Goal: Information Seeking & Learning: Learn about a topic

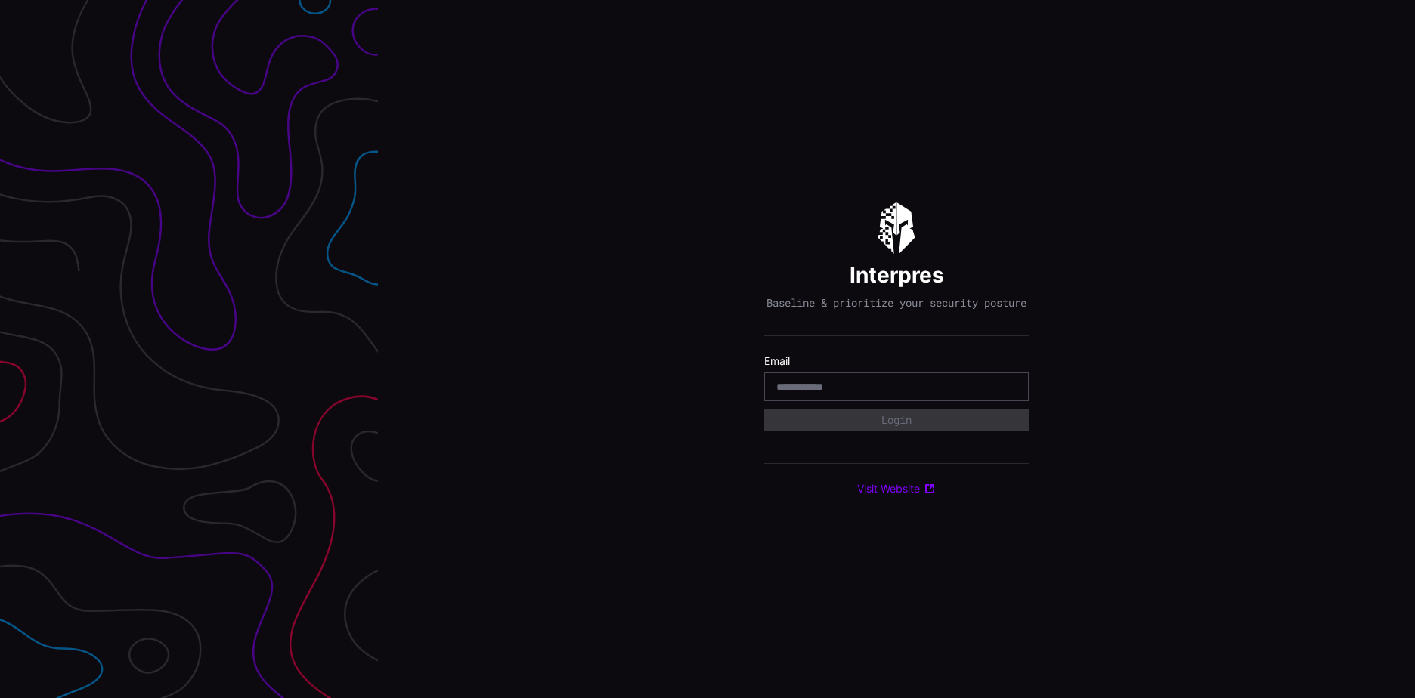
click at [813, 394] on input "email" at bounding box center [896, 387] width 240 height 14
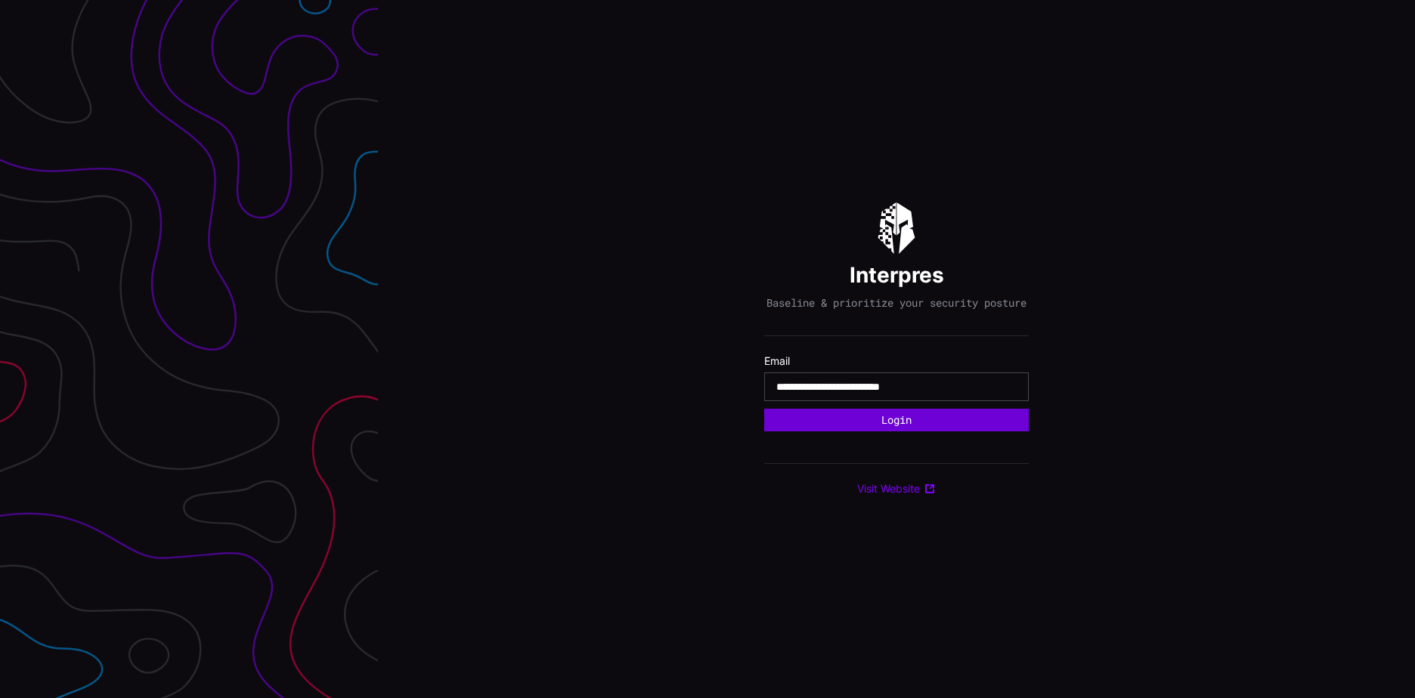
type input "**********"
click at [855, 423] on button "Login" at bounding box center [896, 420] width 265 height 23
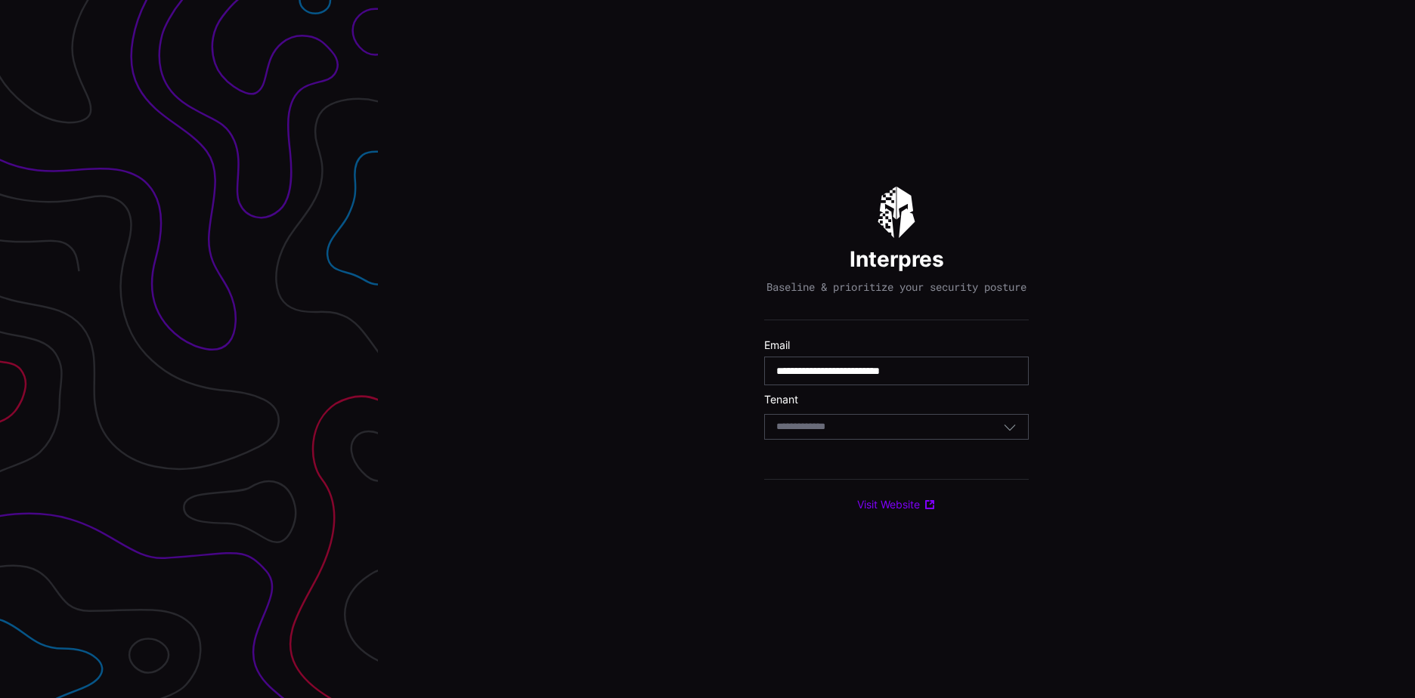
click at [870, 431] on div "Select Tenant" at bounding box center [889, 427] width 227 height 14
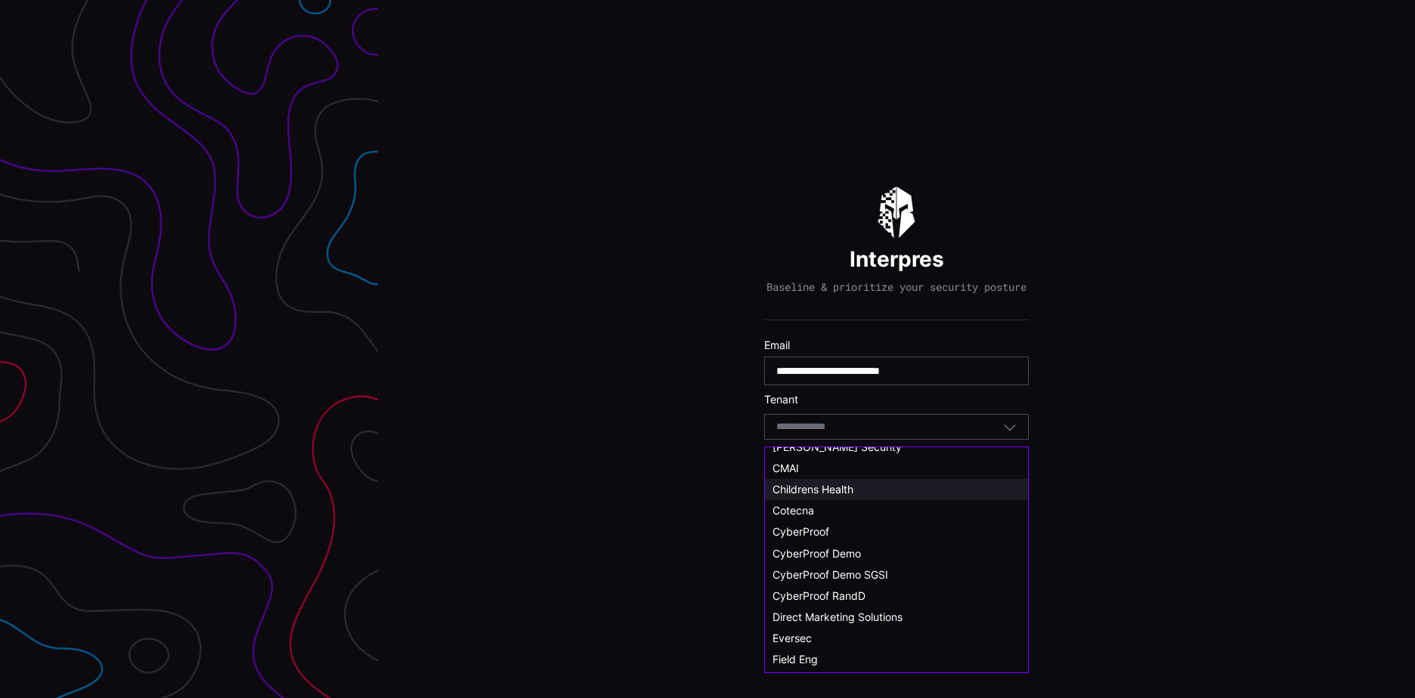
scroll to position [76, 0]
click at [878, 568] on span "CyberProof Demo SGSI" at bounding box center [830, 574] width 116 height 13
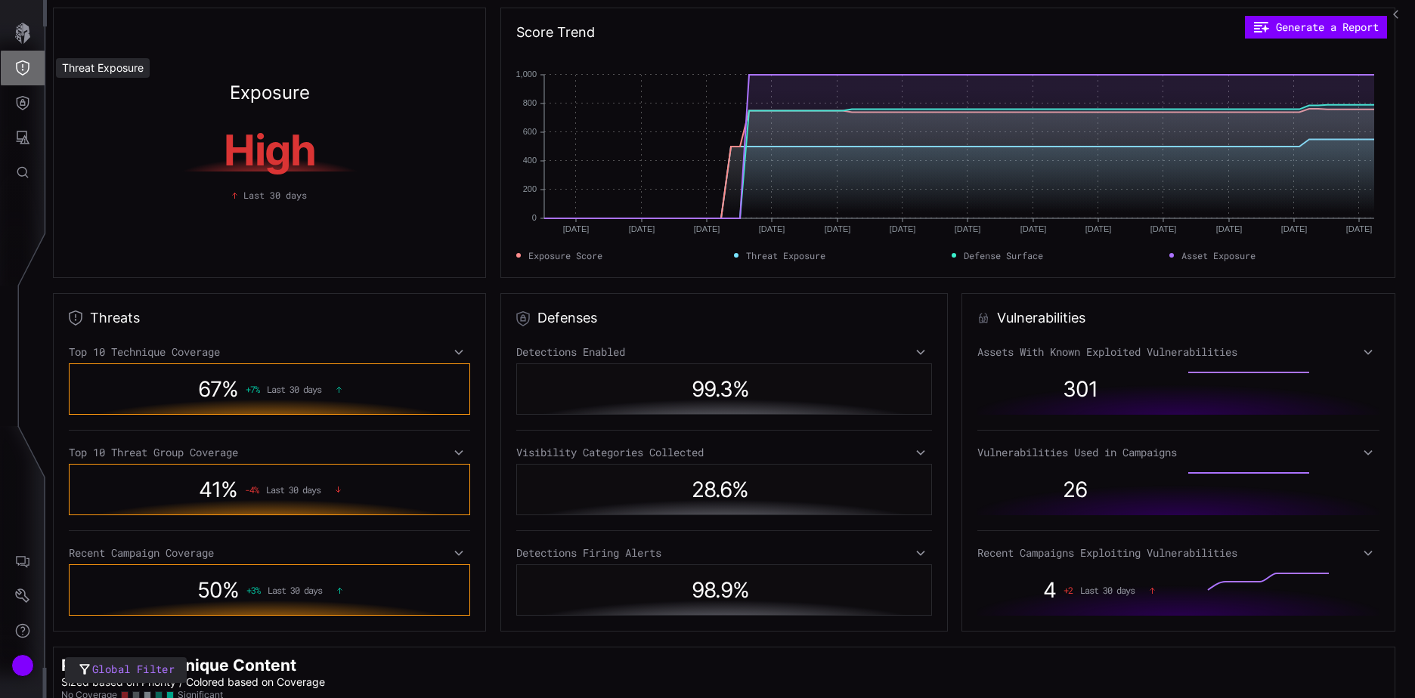
click at [26, 63] on icon "Threat Exposure" at bounding box center [23, 67] width 14 height 15
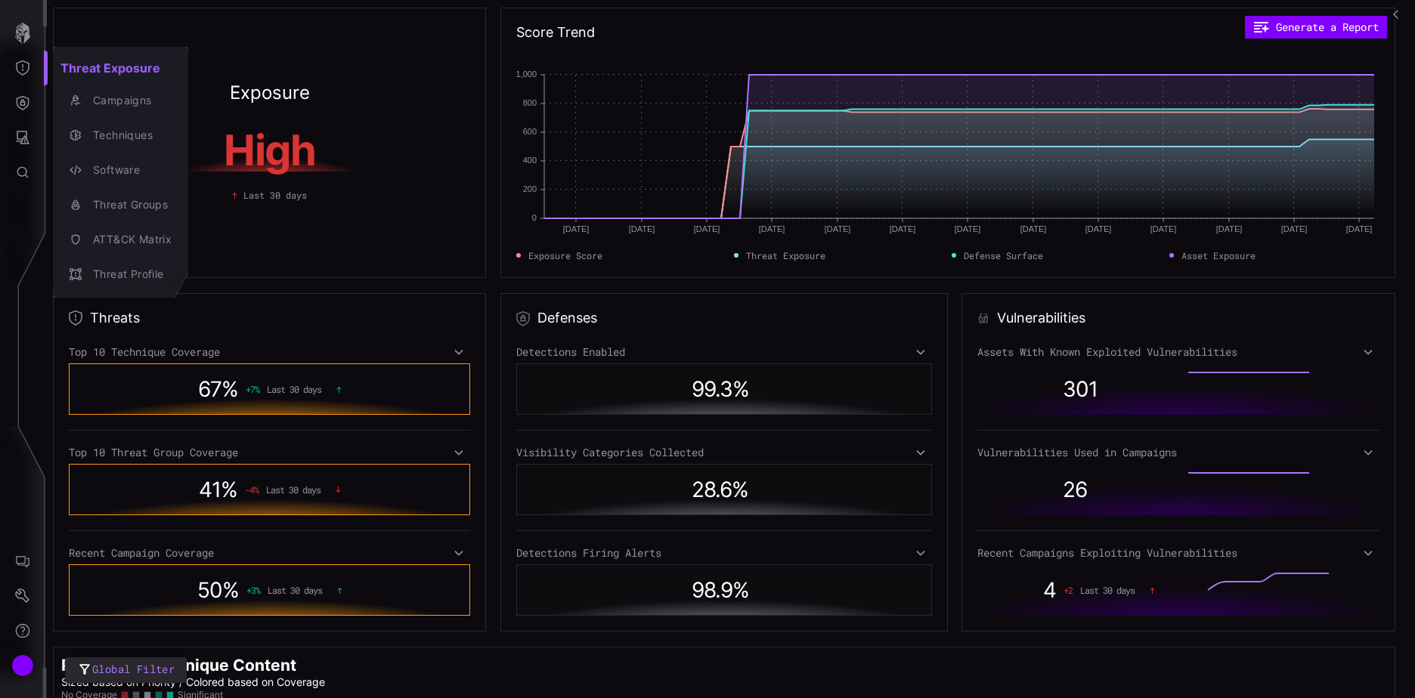
click at [28, 31] on div at bounding box center [707, 349] width 1415 height 698
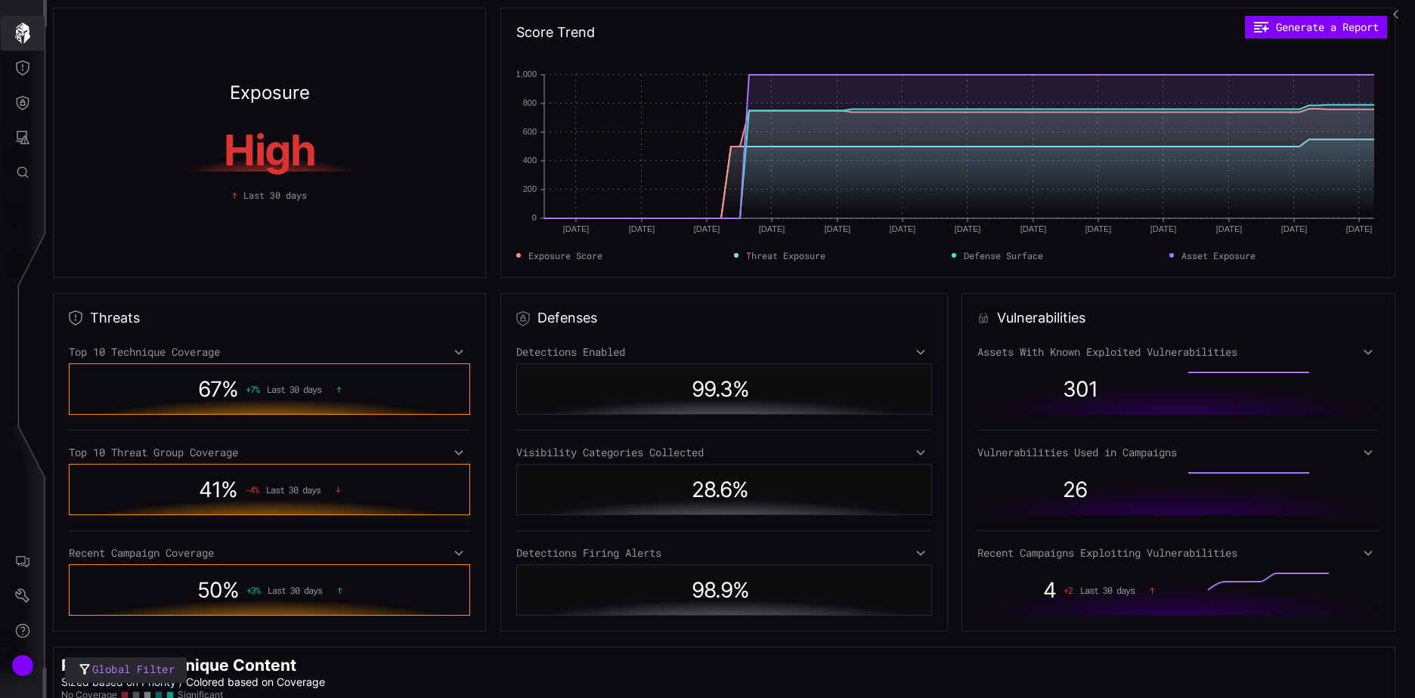
click at [24, 30] on icon "button" at bounding box center [22, 33] width 15 height 21
click at [19, 71] on icon "Threat Exposure" at bounding box center [22, 67] width 15 height 15
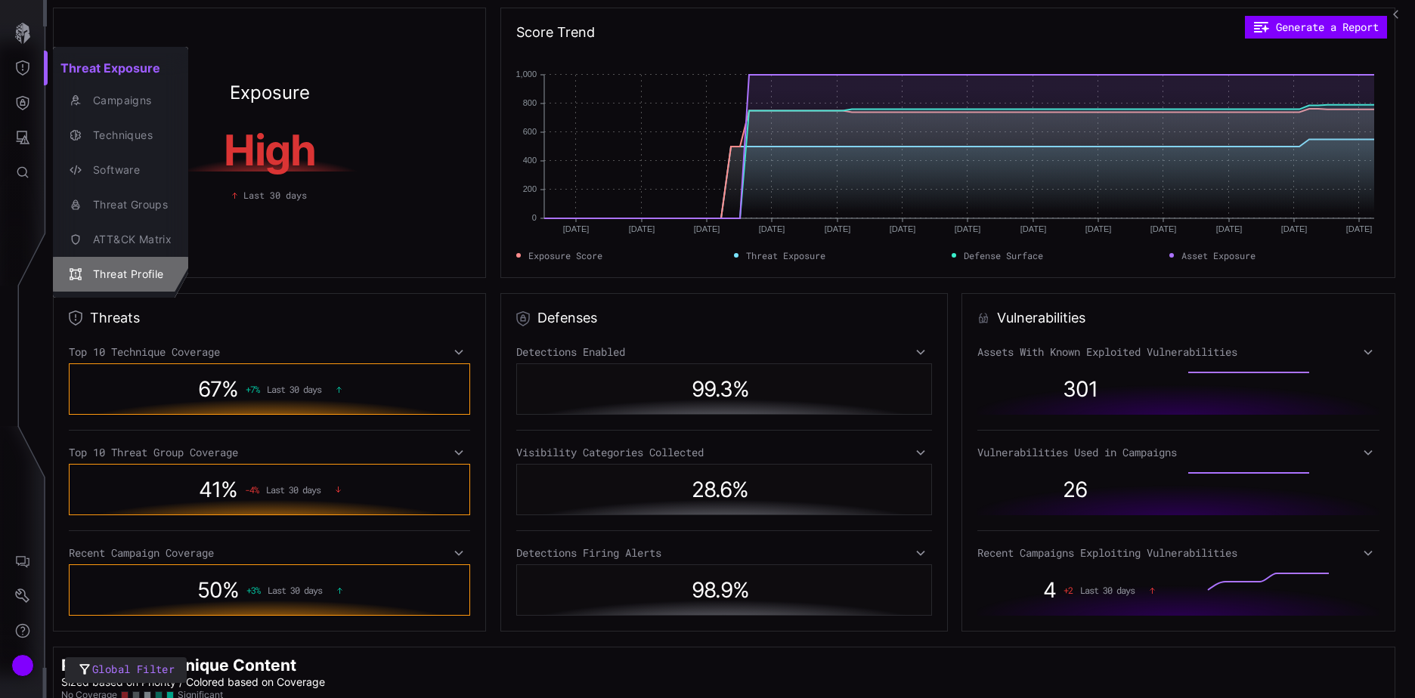
click at [125, 268] on div "Threat Profile" at bounding box center [128, 274] width 86 height 19
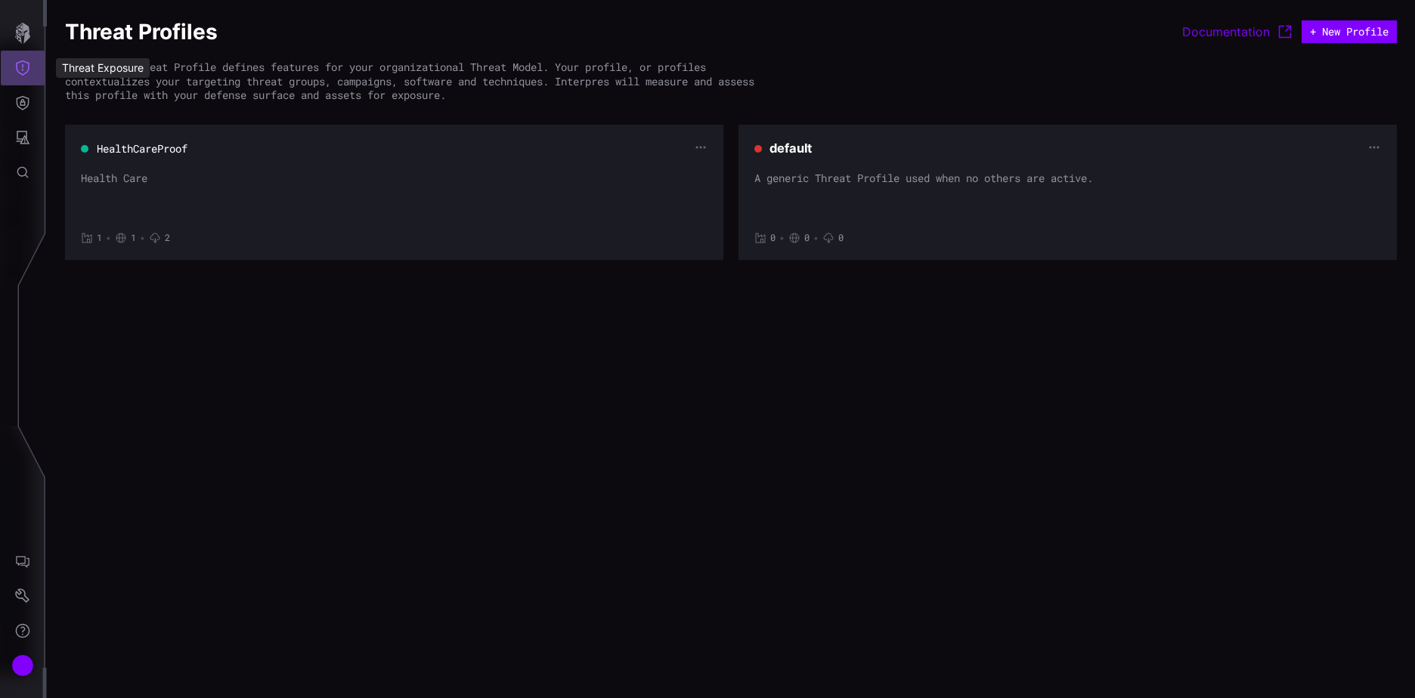
click at [30, 67] on button "Threat Exposure" at bounding box center [23, 68] width 44 height 35
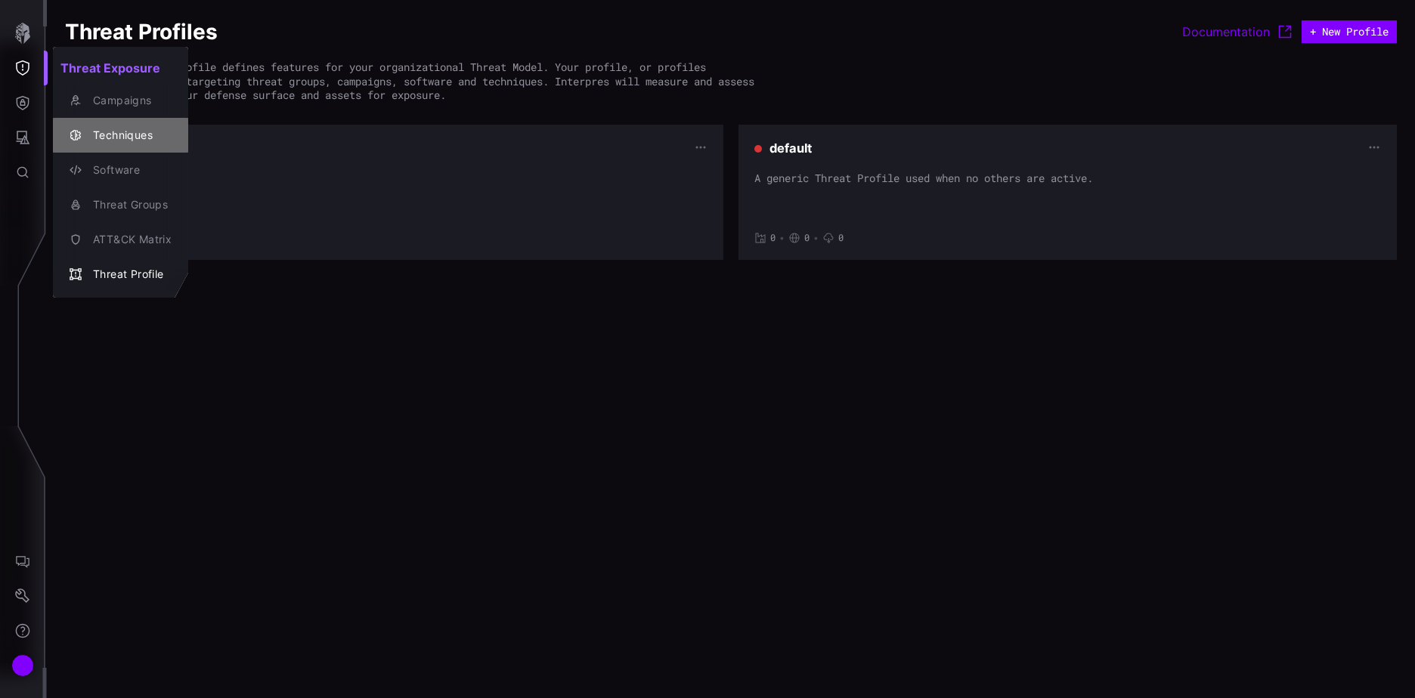
click at [129, 133] on div "Techniques" at bounding box center [128, 135] width 86 height 19
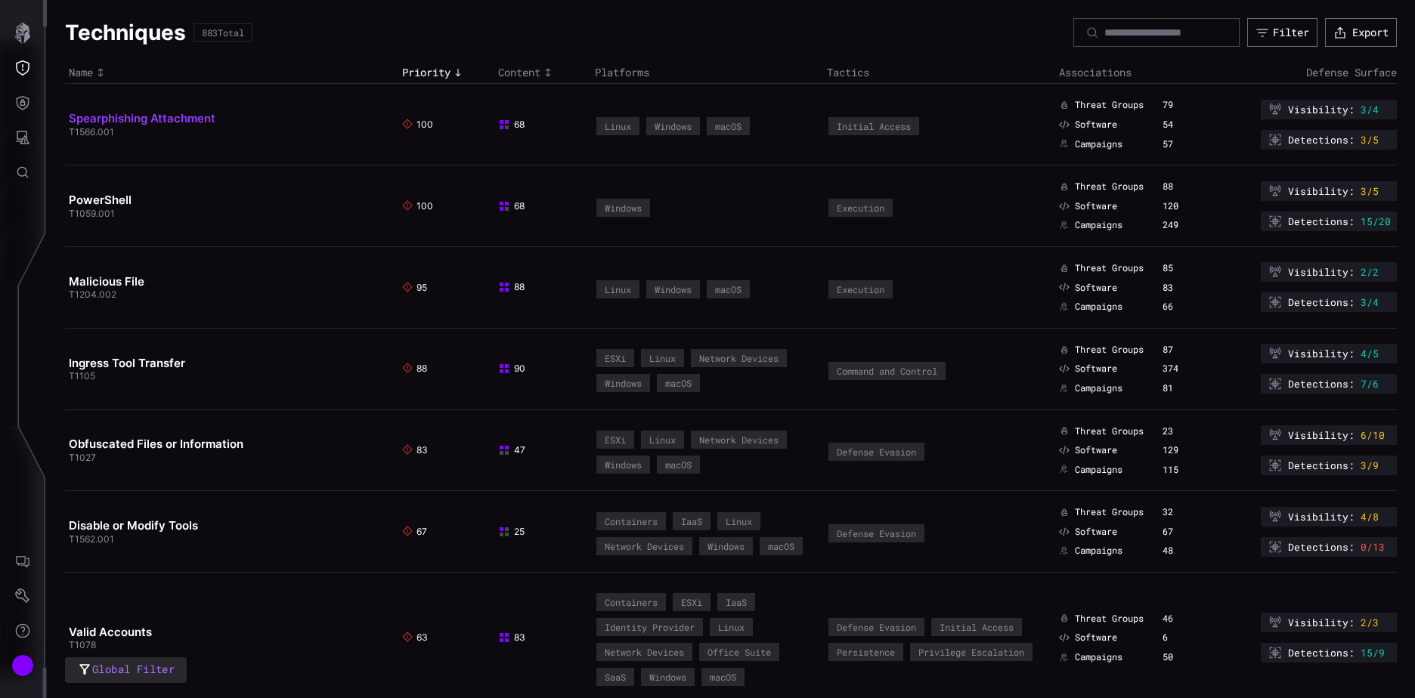
click at [119, 119] on link "Spearphishing Attachment" at bounding box center [142, 118] width 147 height 14
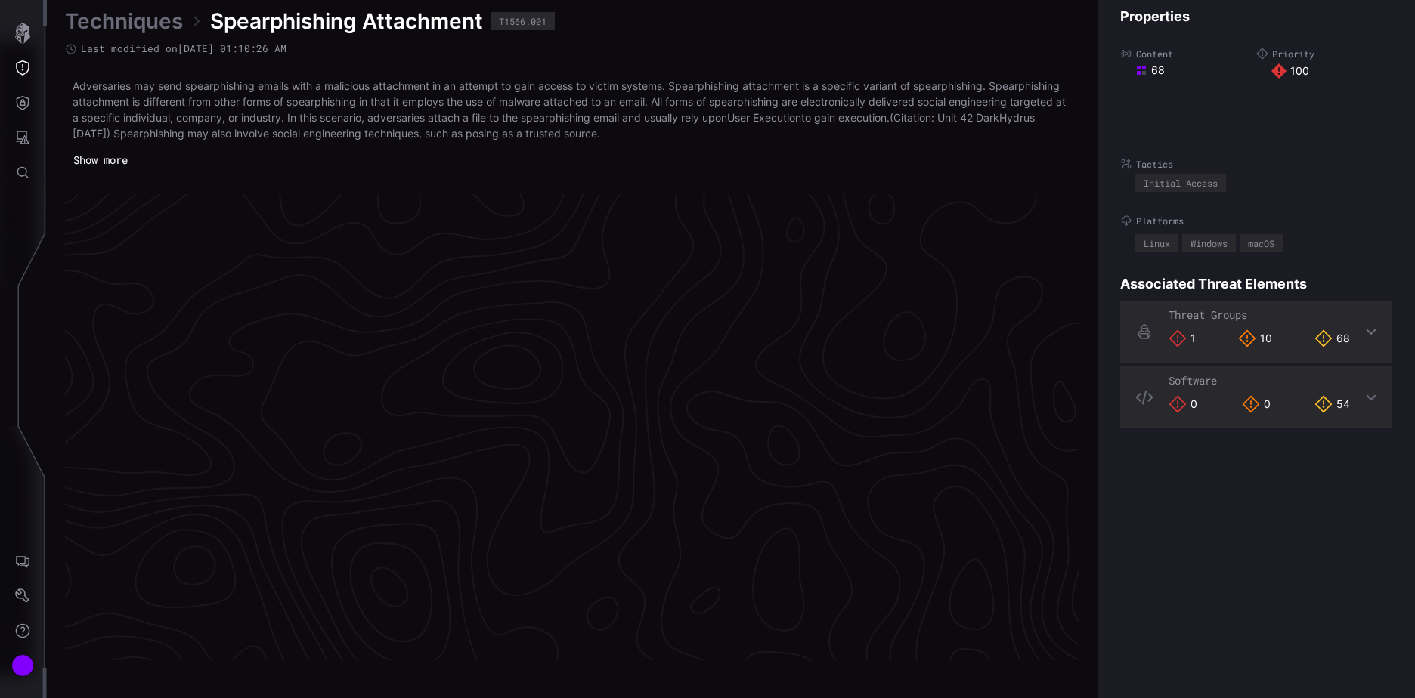
scroll to position [3174, 633]
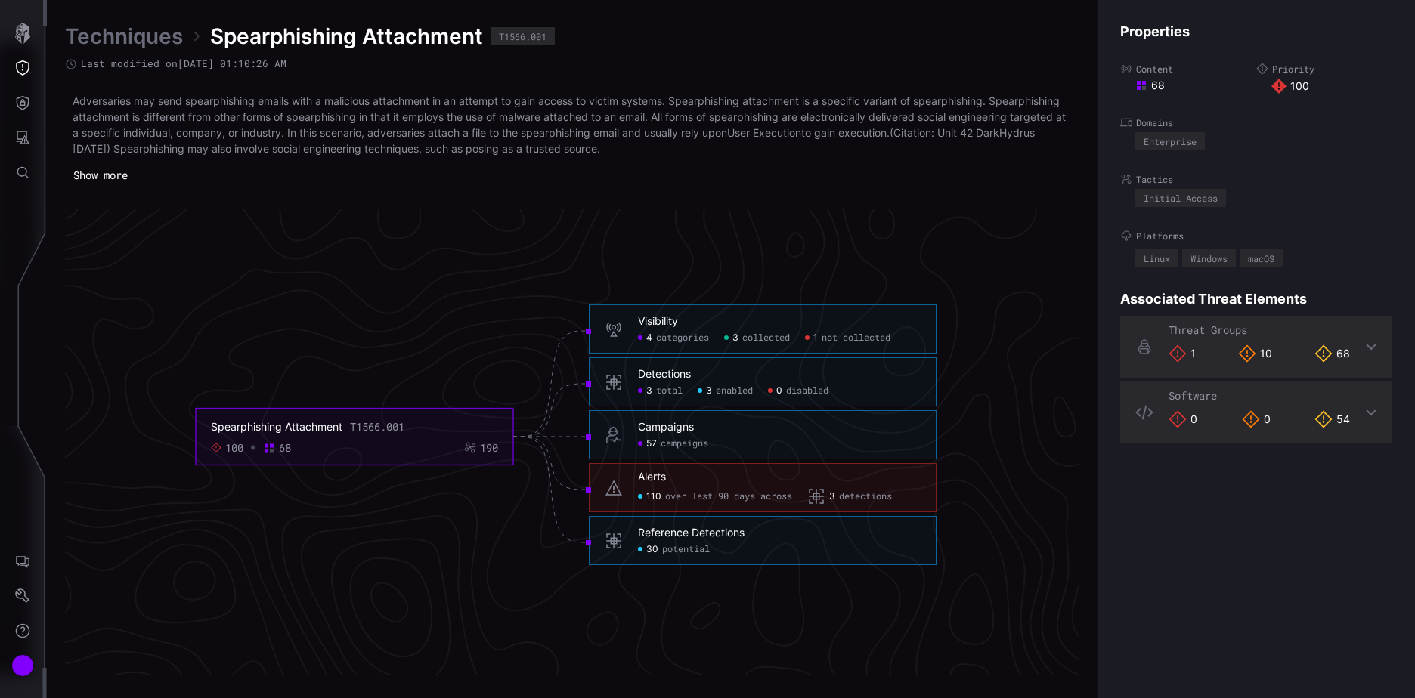
click at [676, 550] on span "potential" at bounding box center [686, 550] width 48 height 12
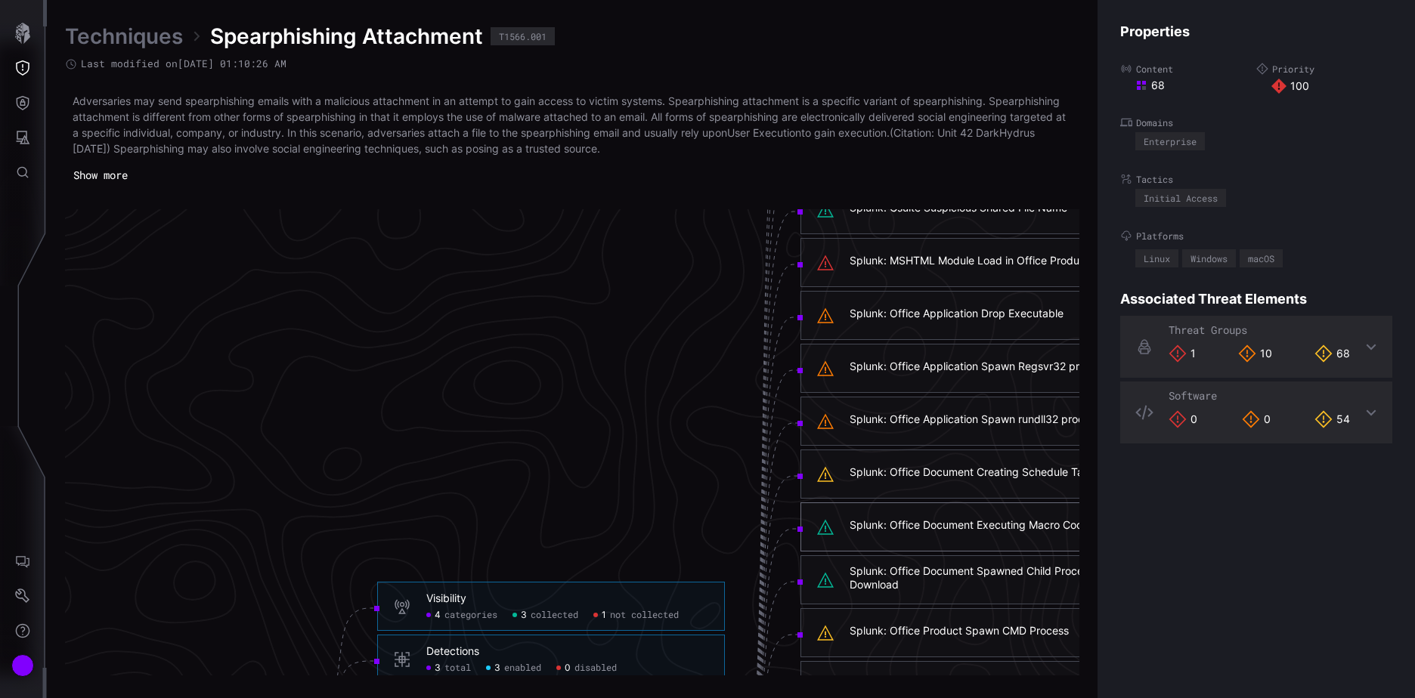
scroll to position [2796, 633]
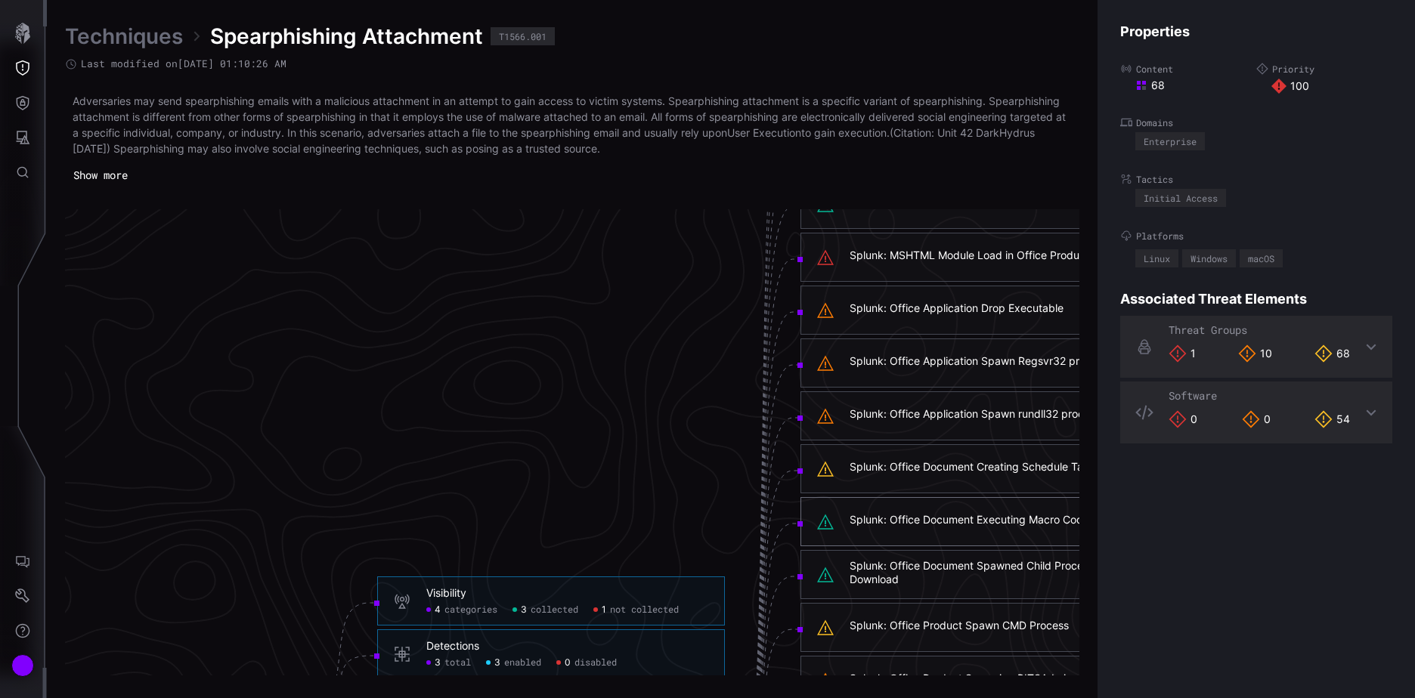
click at [128, 35] on link "Techniques" at bounding box center [124, 36] width 118 height 27
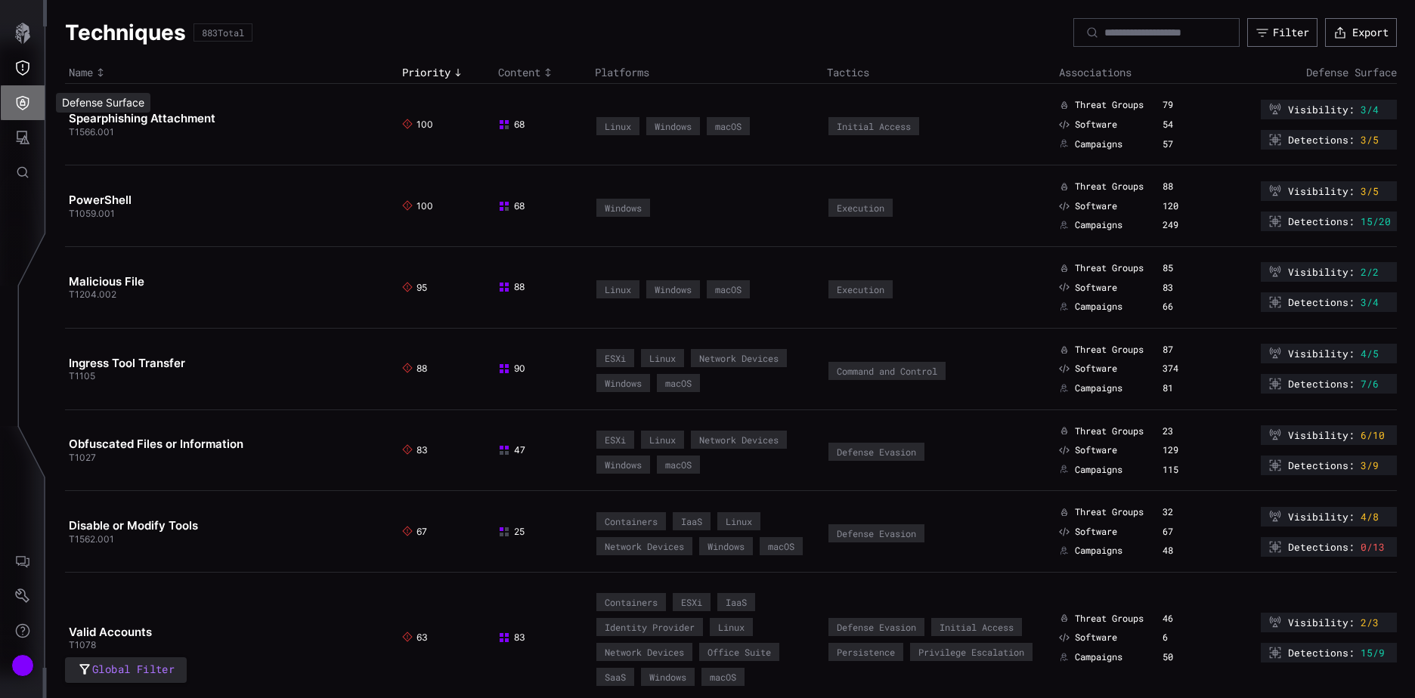
click at [31, 101] on button "Defense Surface" at bounding box center [23, 102] width 44 height 35
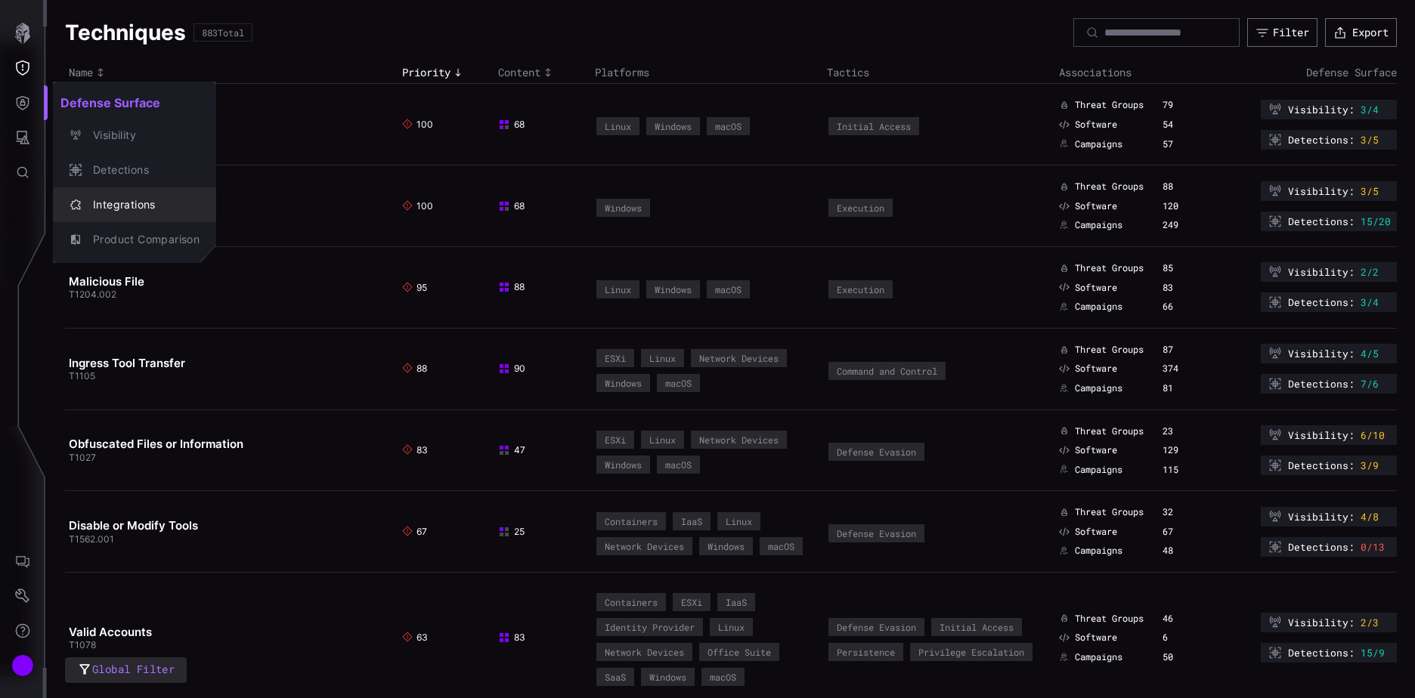
click at [127, 200] on div "Integrations" at bounding box center [142, 205] width 114 height 19
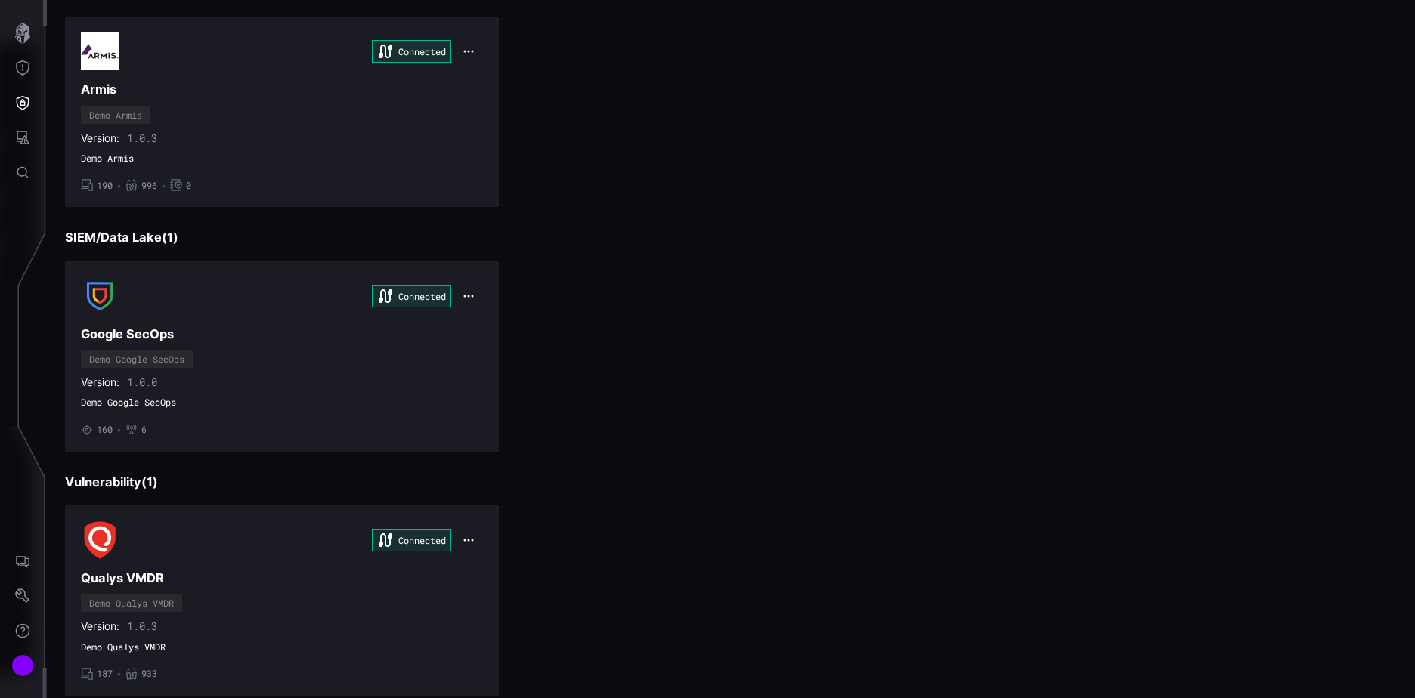
scroll to position [592, 0]
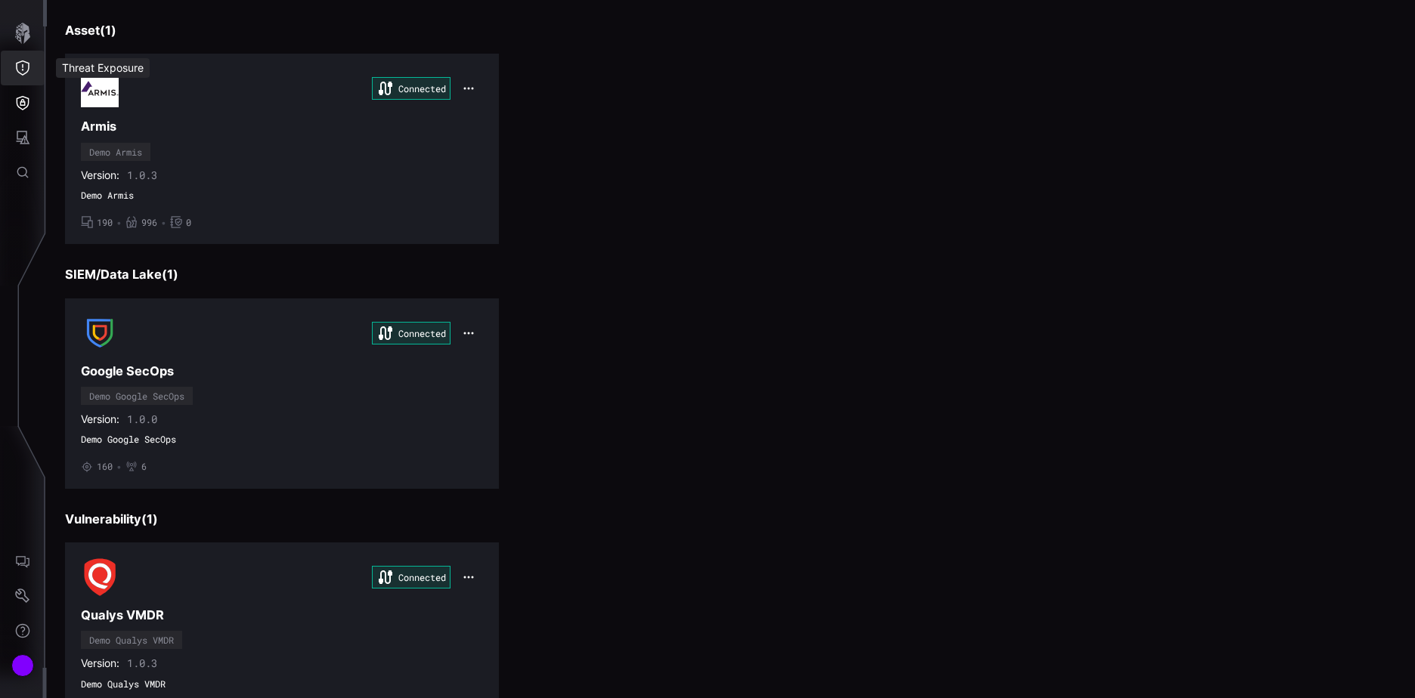
click at [25, 72] on icon "Threat Exposure" at bounding box center [22, 67] width 15 height 15
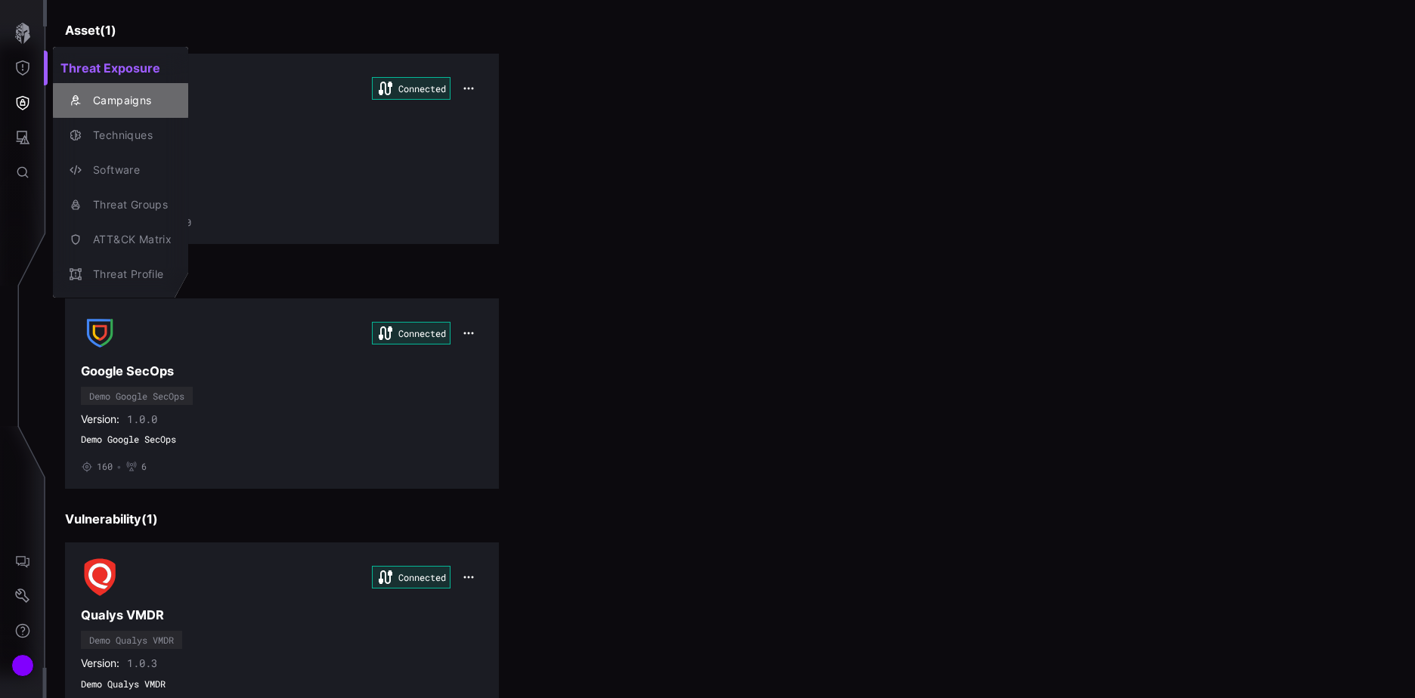
click at [101, 104] on div "Campaigns" at bounding box center [128, 100] width 86 height 19
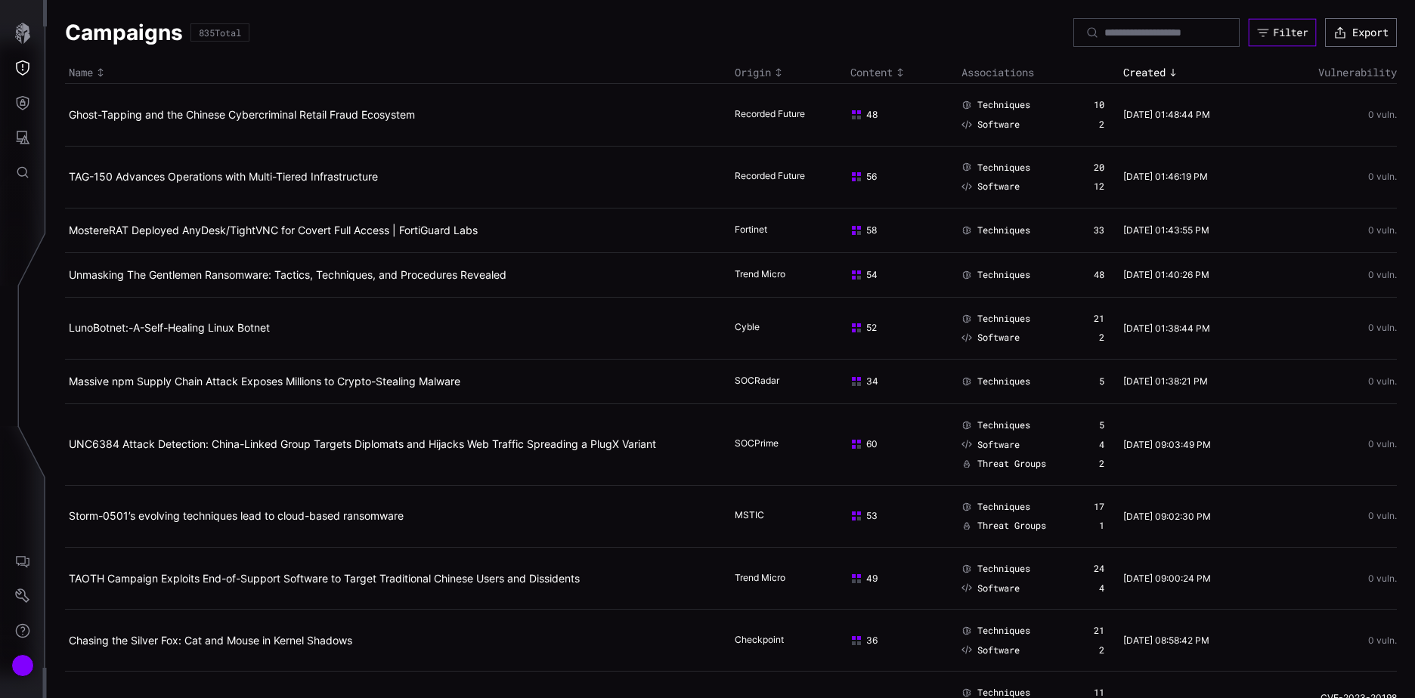
click at [1273, 31] on div "Filter" at bounding box center [1290, 33] width 35 height 14
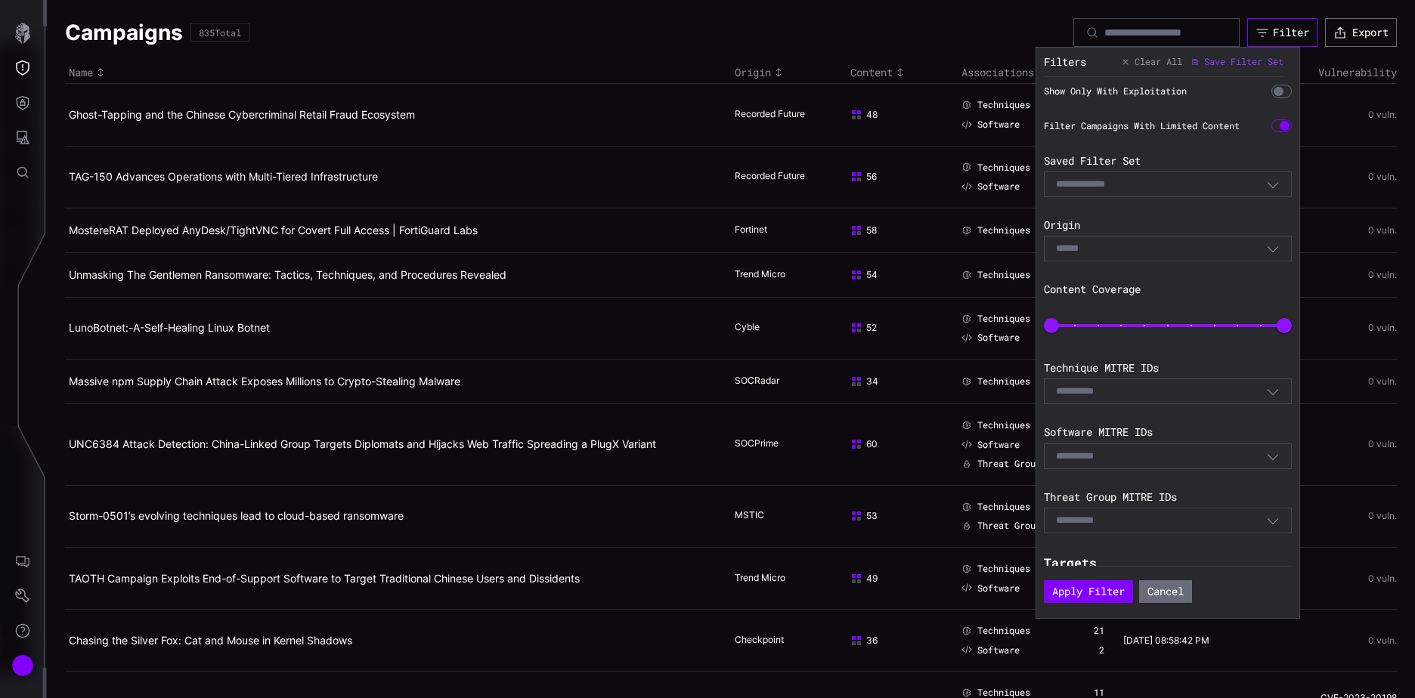
scroll to position [177, 0]
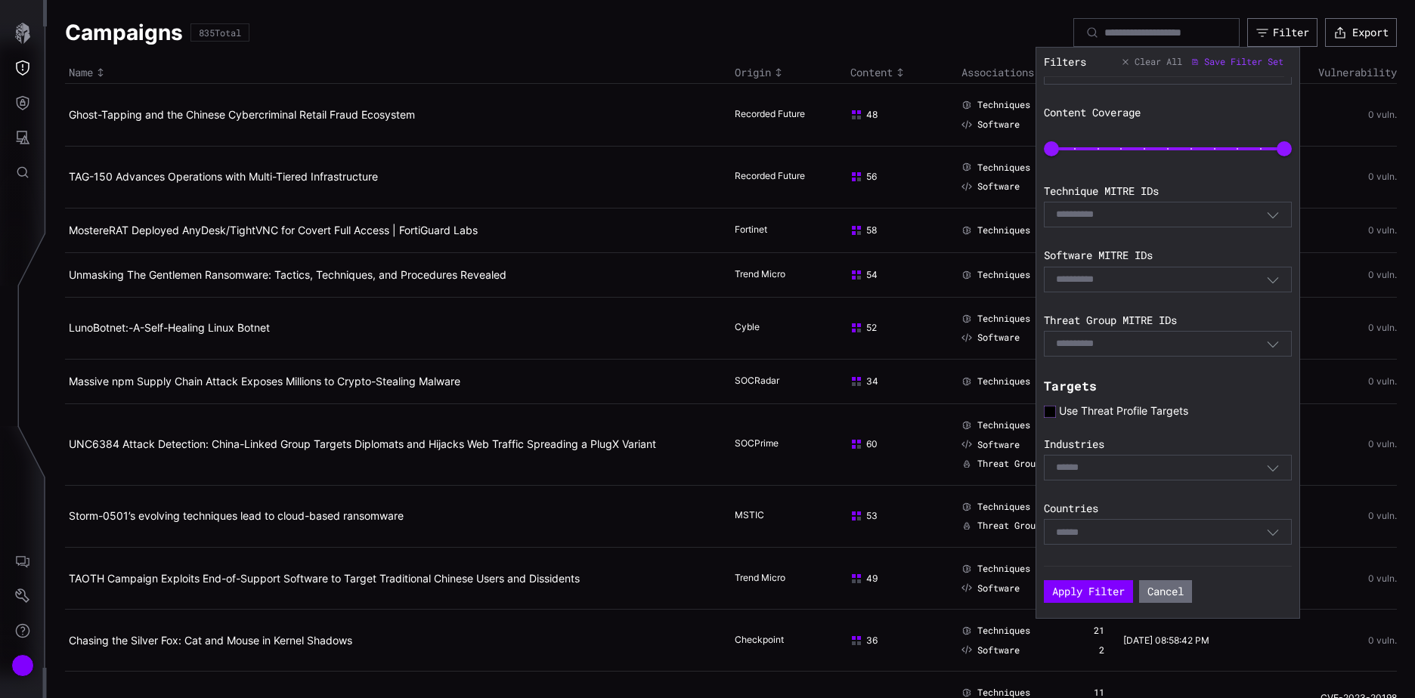
click at [1054, 414] on icon at bounding box center [1050, 412] width 12 height 12
click at [1088, 590] on button "Apply Filter" at bounding box center [1088, 592] width 89 height 23
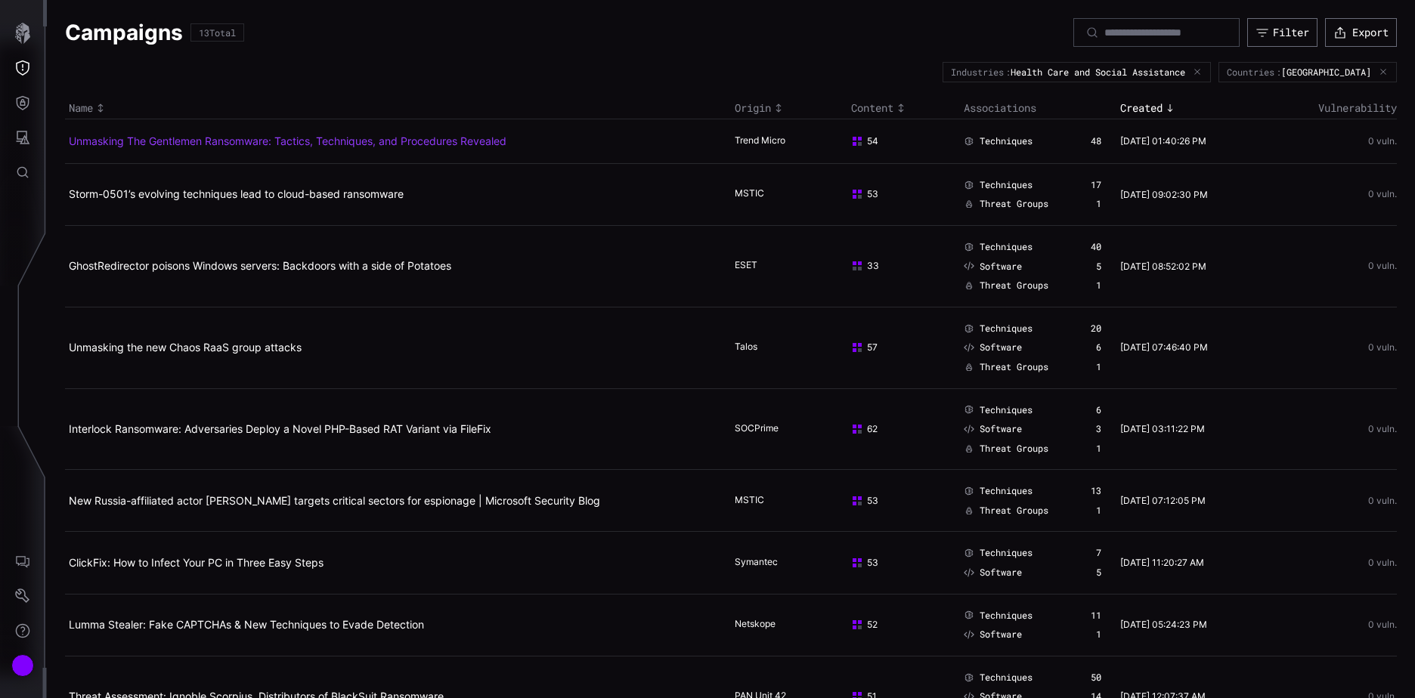
click at [392, 140] on link "Unmasking The Gentlemen Ransomware: Tactics, Techniques, and Procedures Revealed" at bounding box center [288, 141] width 438 height 13
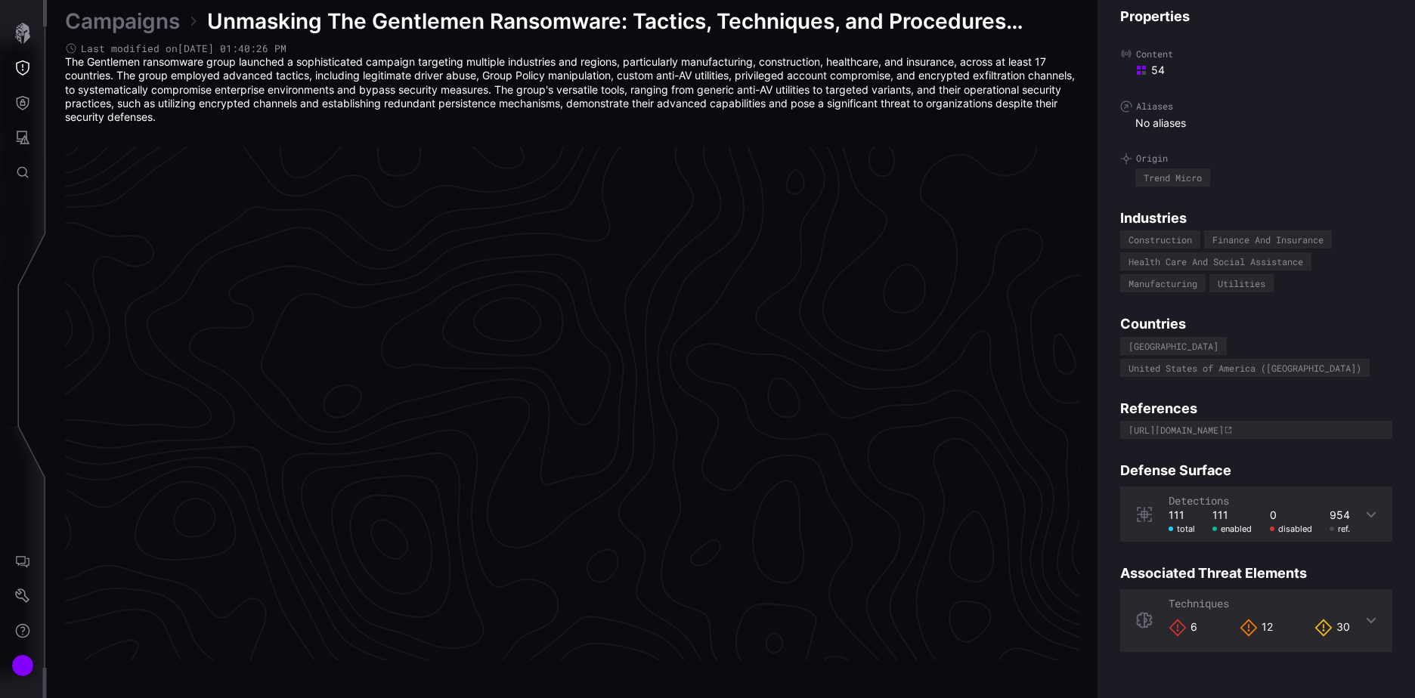
scroll to position [3150, 633]
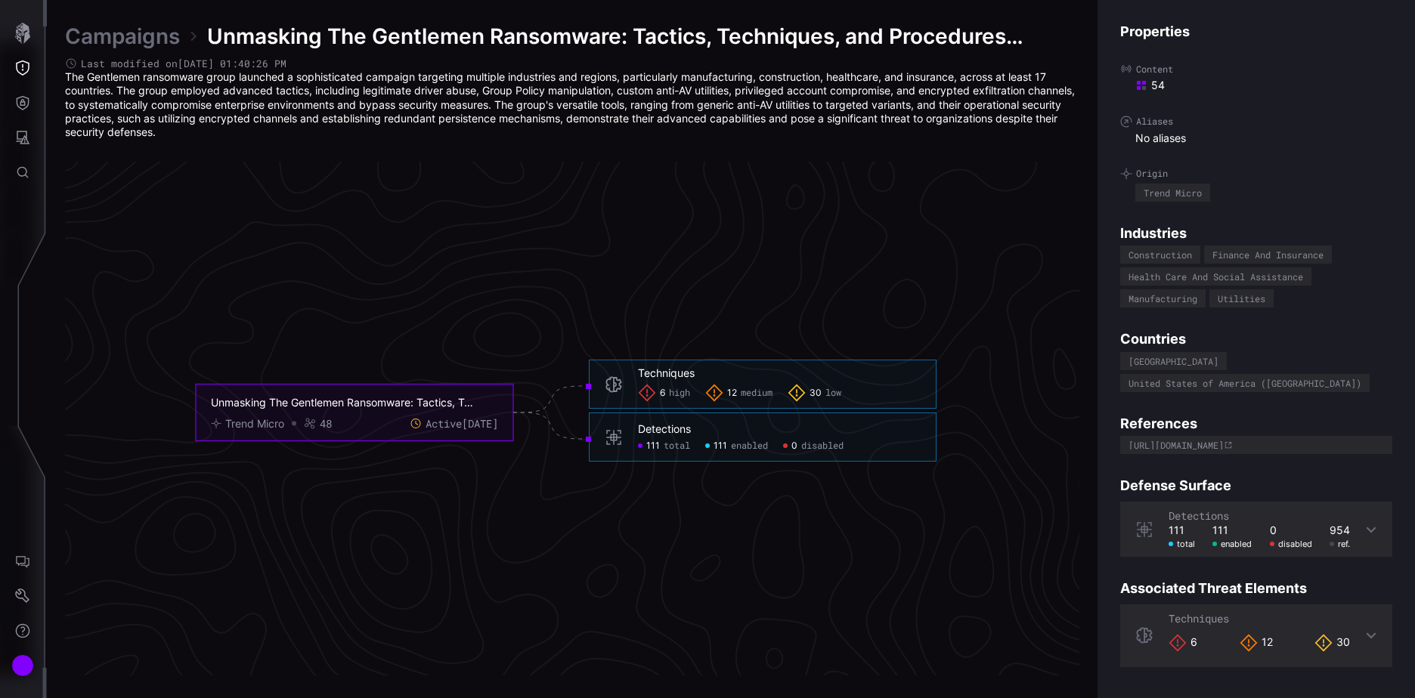
click at [732, 446] on span "enabled" at bounding box center [749, 447] width 37 height 12
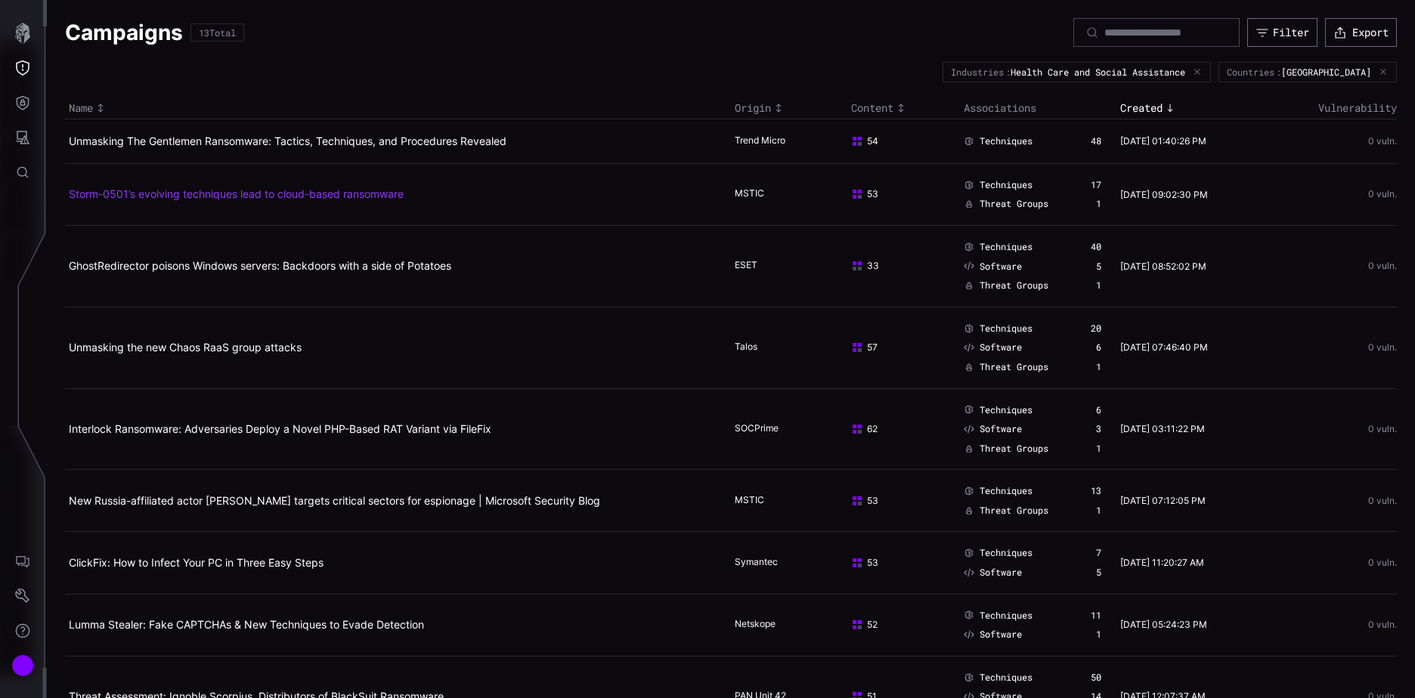
click at [200, 190] on link "Storm-0501’s evolving techniques lead to cloud-based ransomware" at bounding box center [236, 193] width 335 height 13
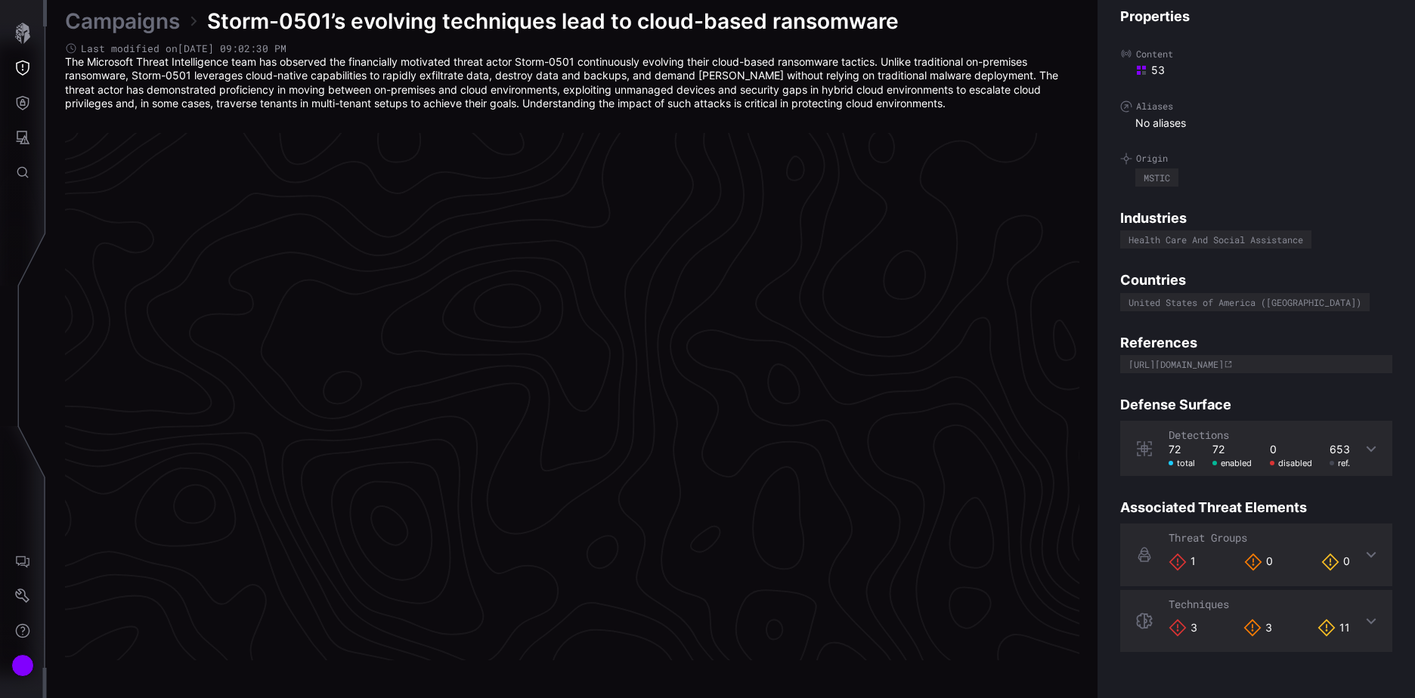
scroll to position [3144, 633]
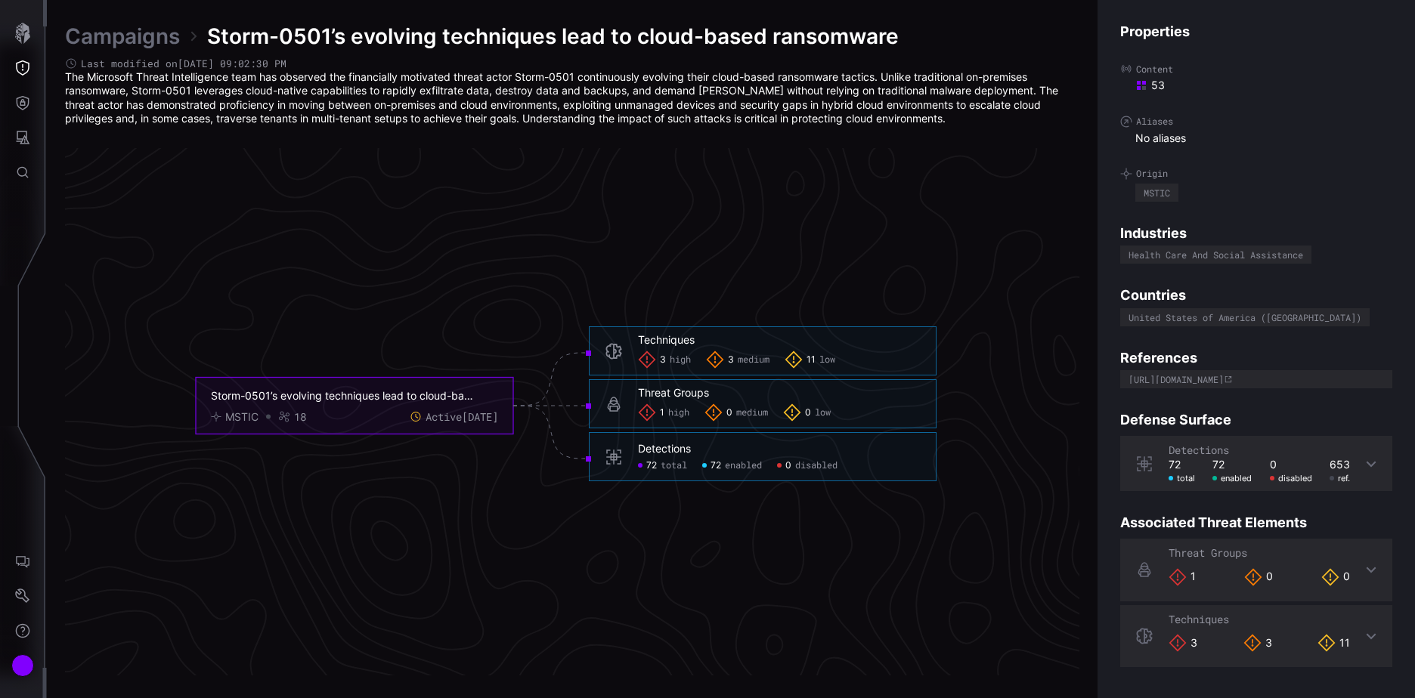
click at [734, 465] on span "enabled" at bounding box center [743, 466] width 37 height 12
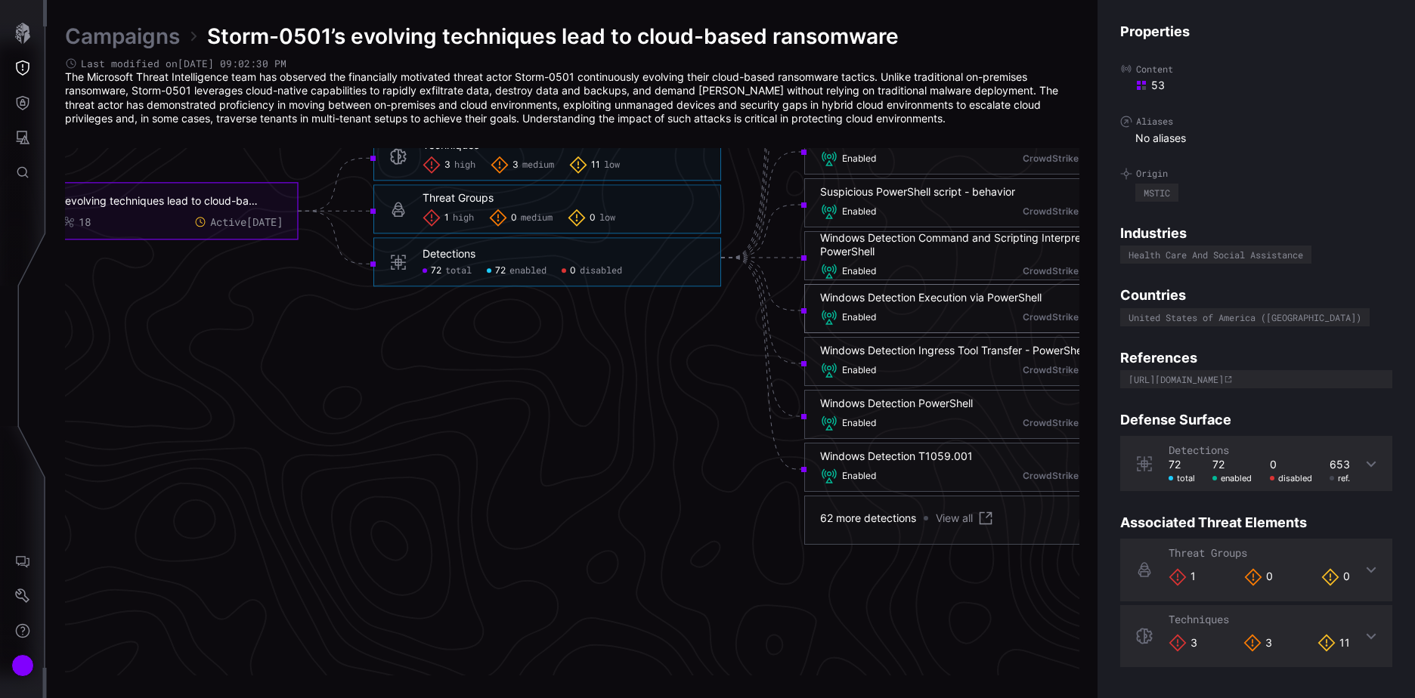
scroll to position [3370, 633]
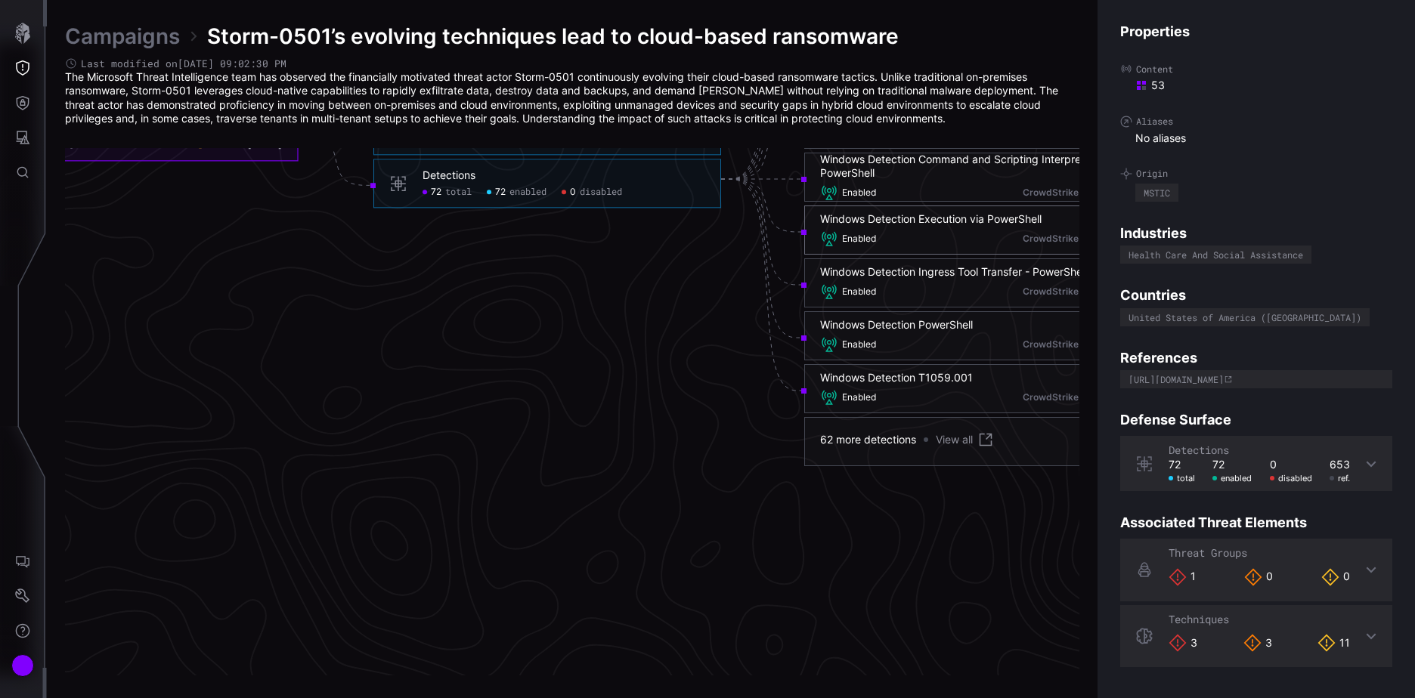
click at [958, 438] on link "View all" at bounding box center [965, 440] width 59 height 18
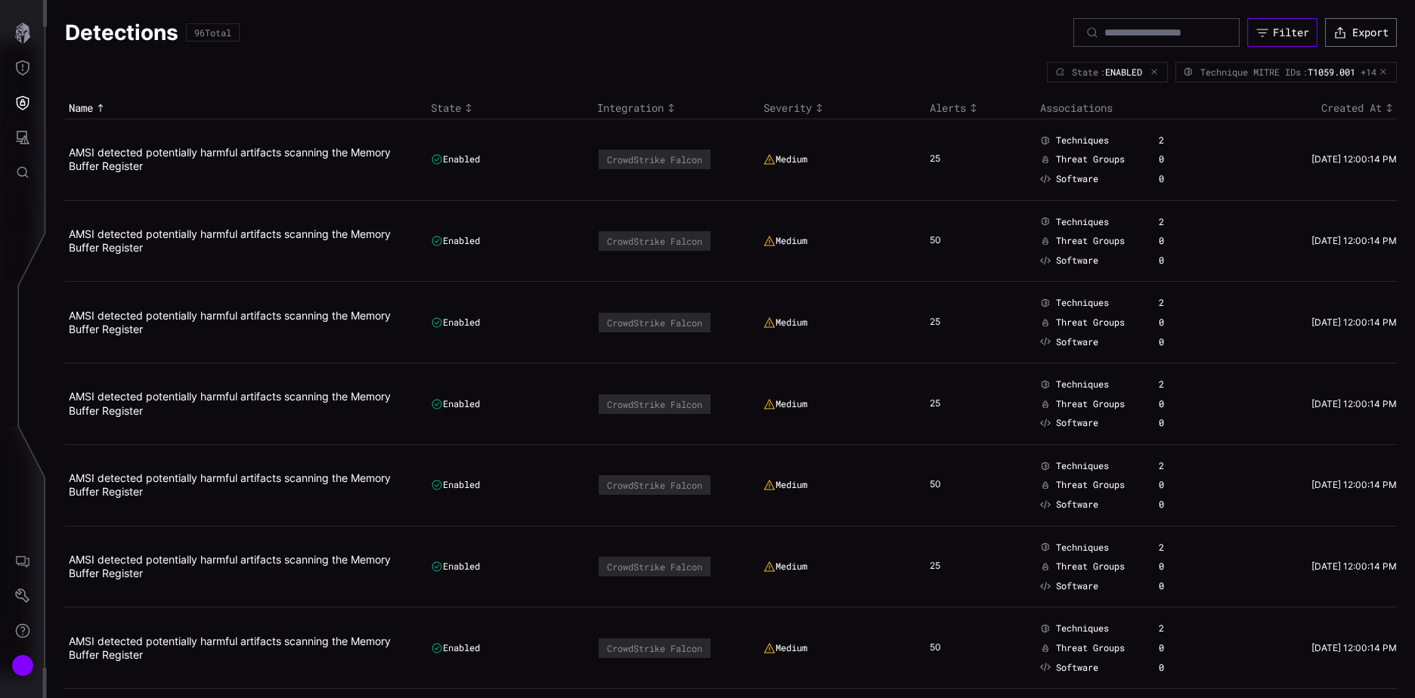
click at [1273, 32] on div "Filter" at bounding box center [1291, 33] width 36 height 14
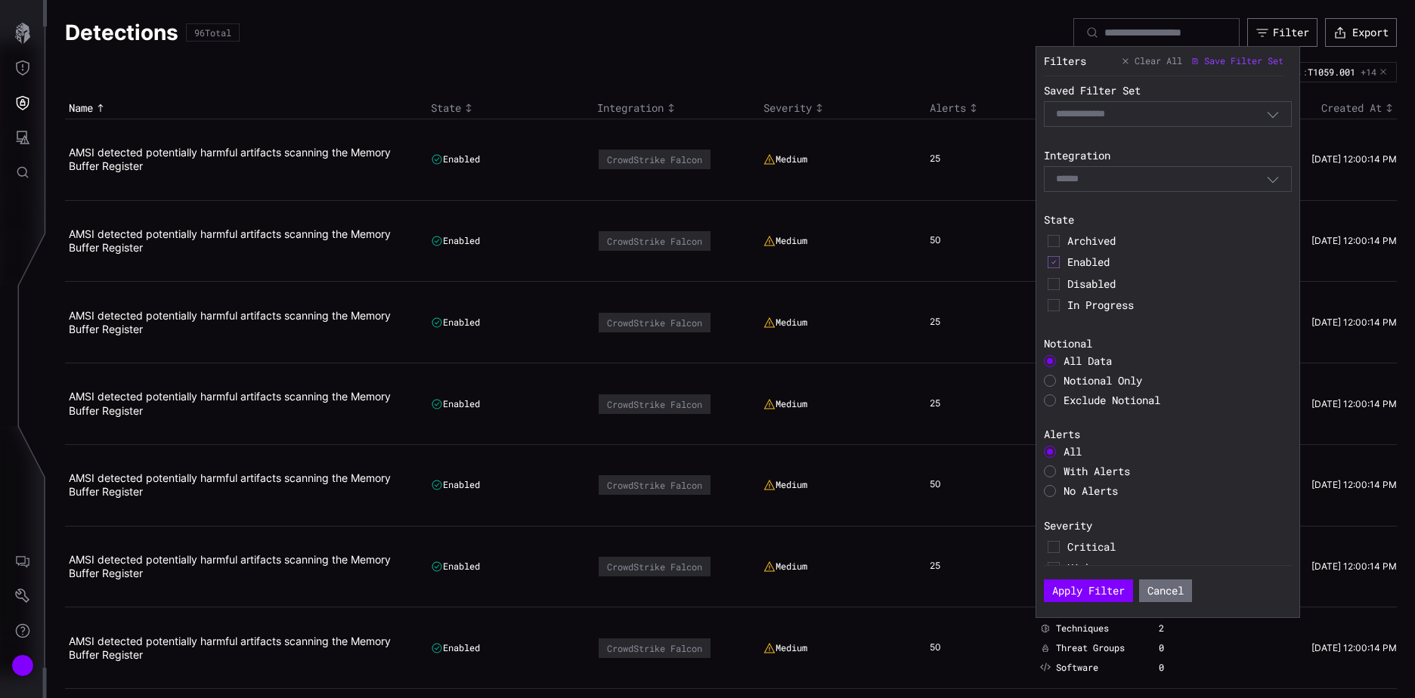
click at [1156, 172] on div "Select" at bounding box center [1161, 179] width 210 height 14
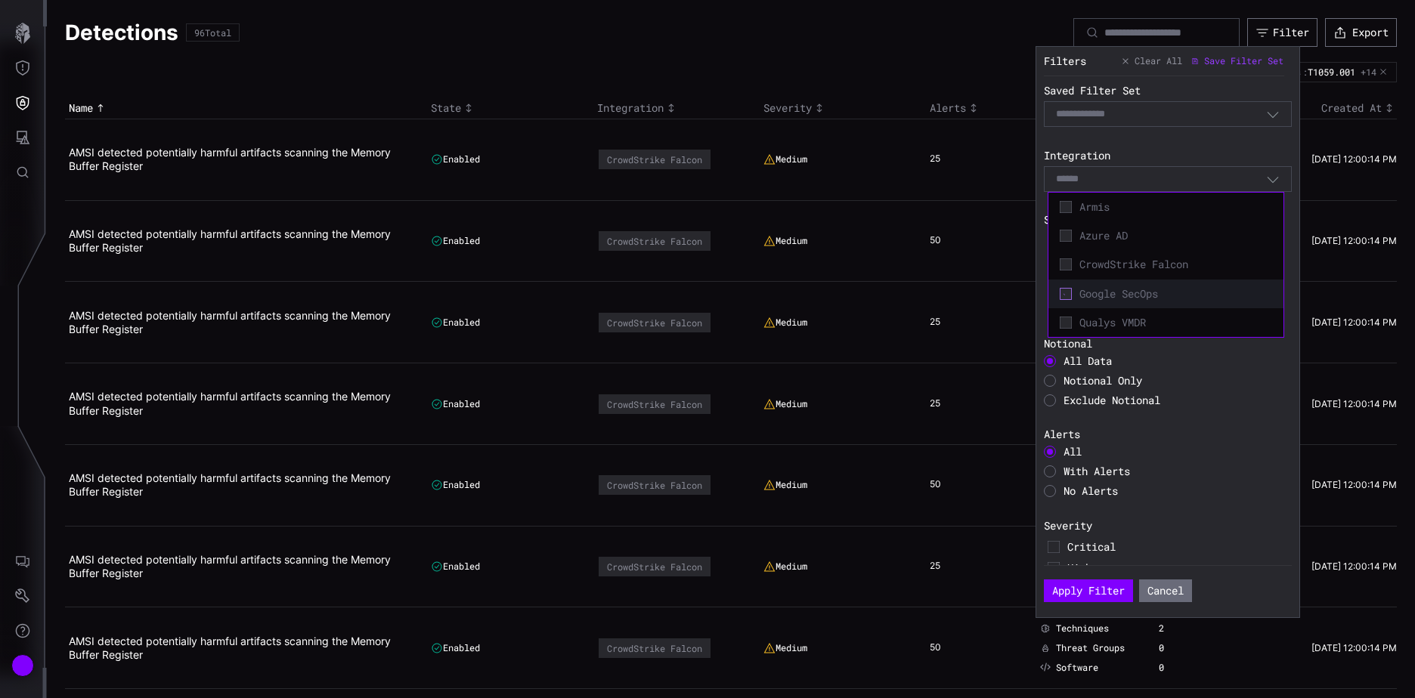
click at [1064, 293] on icon at bounding box center [1065, 293] width 11 height 11
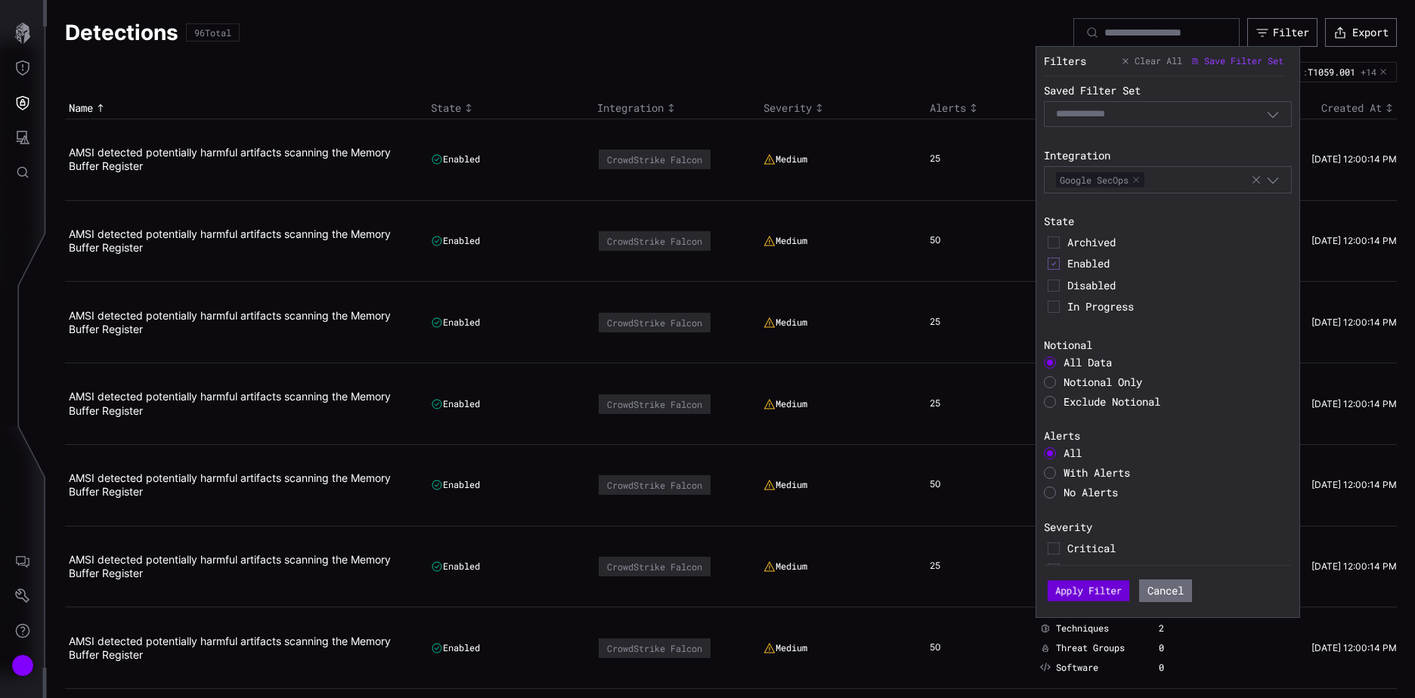
click at [1082, 587] on button "Apply Filter" at bounding box center [1089, 591] width 82 height 21
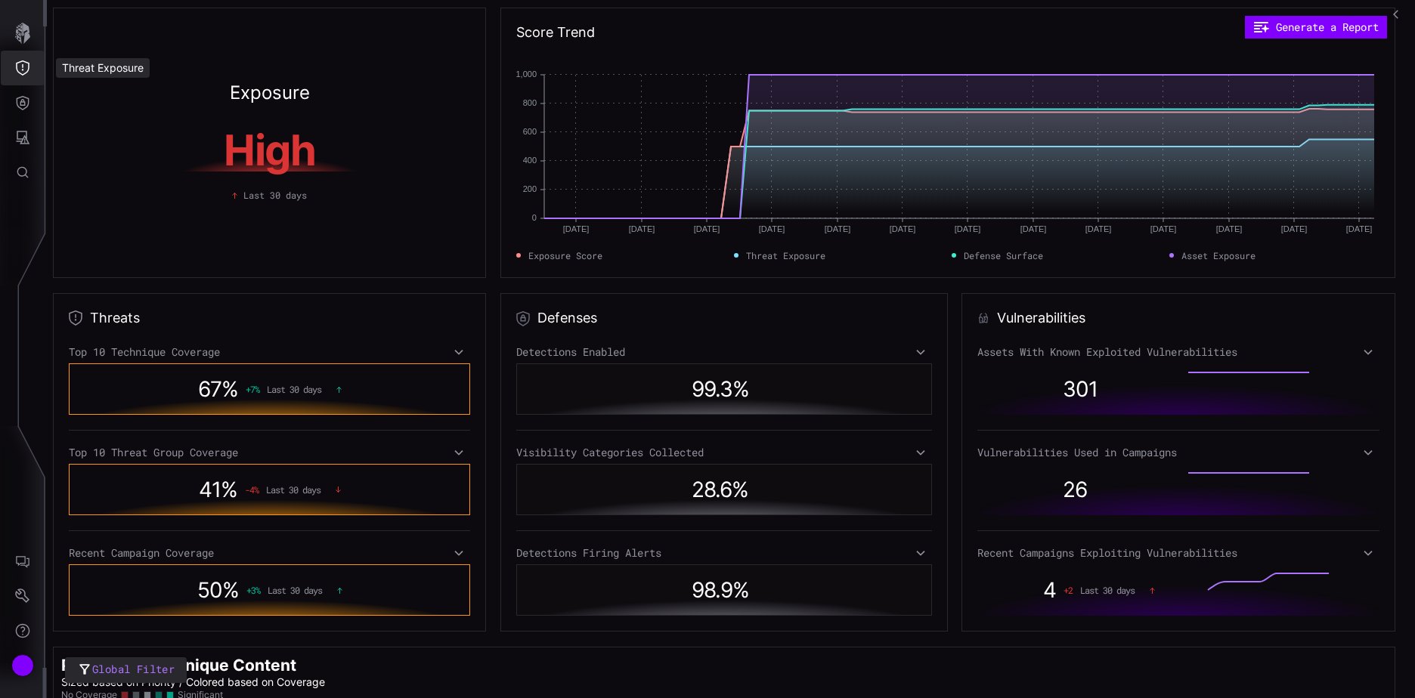
click at [23, 67] on icon "Threat Exposure" at bounding box center [22, 67] width 15 height 15
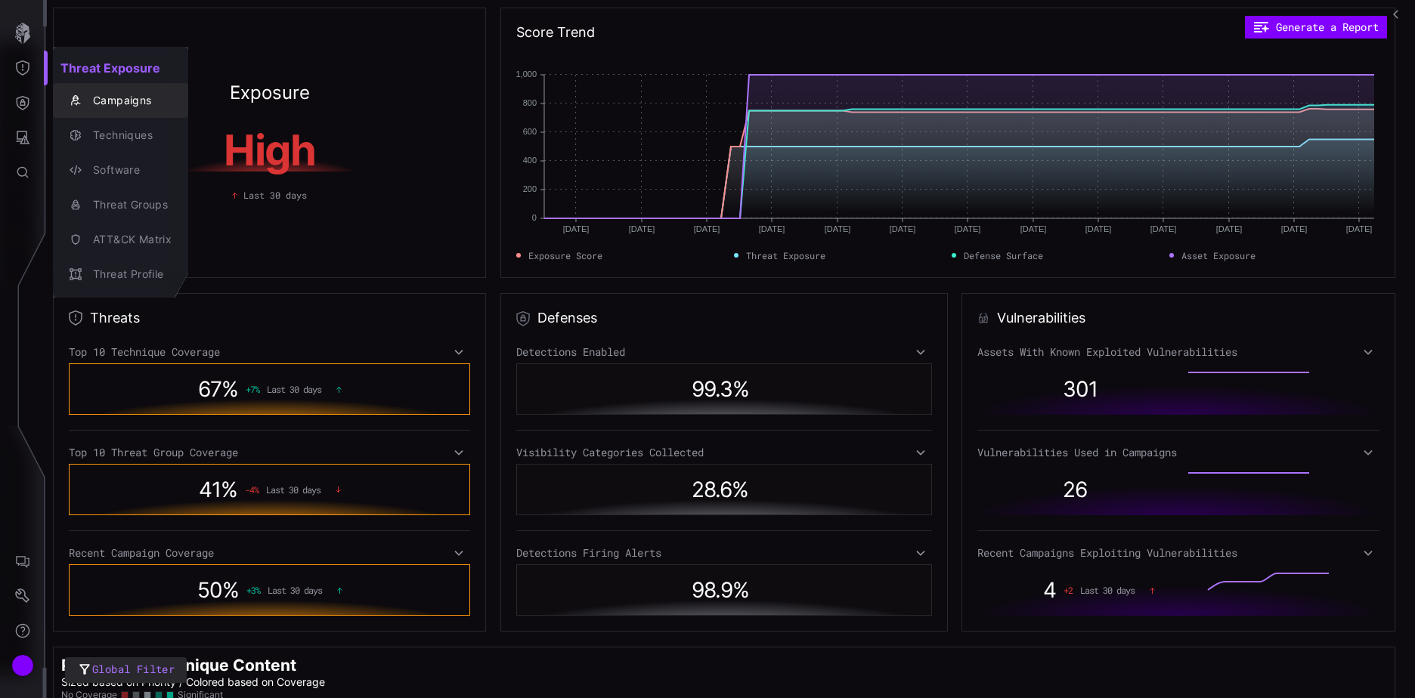
click at [129, 106] on div "Campaigns" at bounding box center [128, 100] width 86 height 19
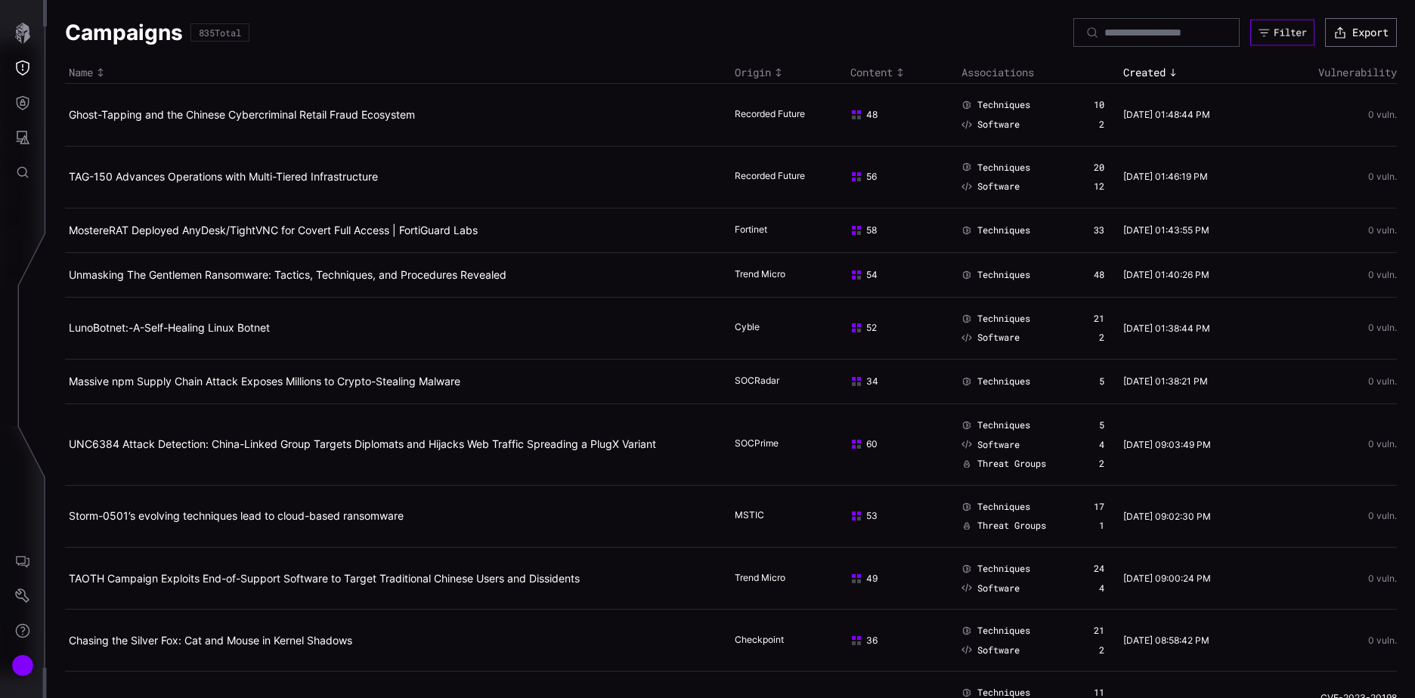
click at [1296, 34] on button "Filter" at bounding box center [1282, 33] width 64 height 26
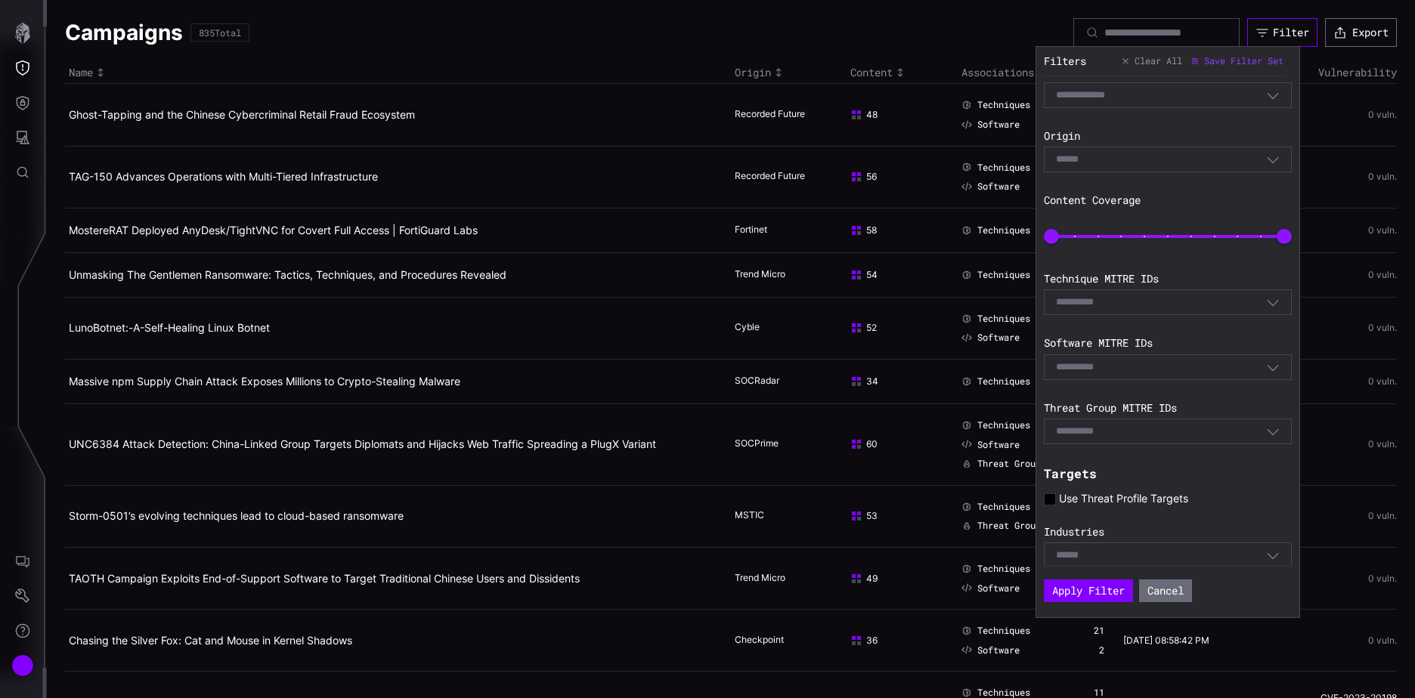
scroll to position [177, 0]
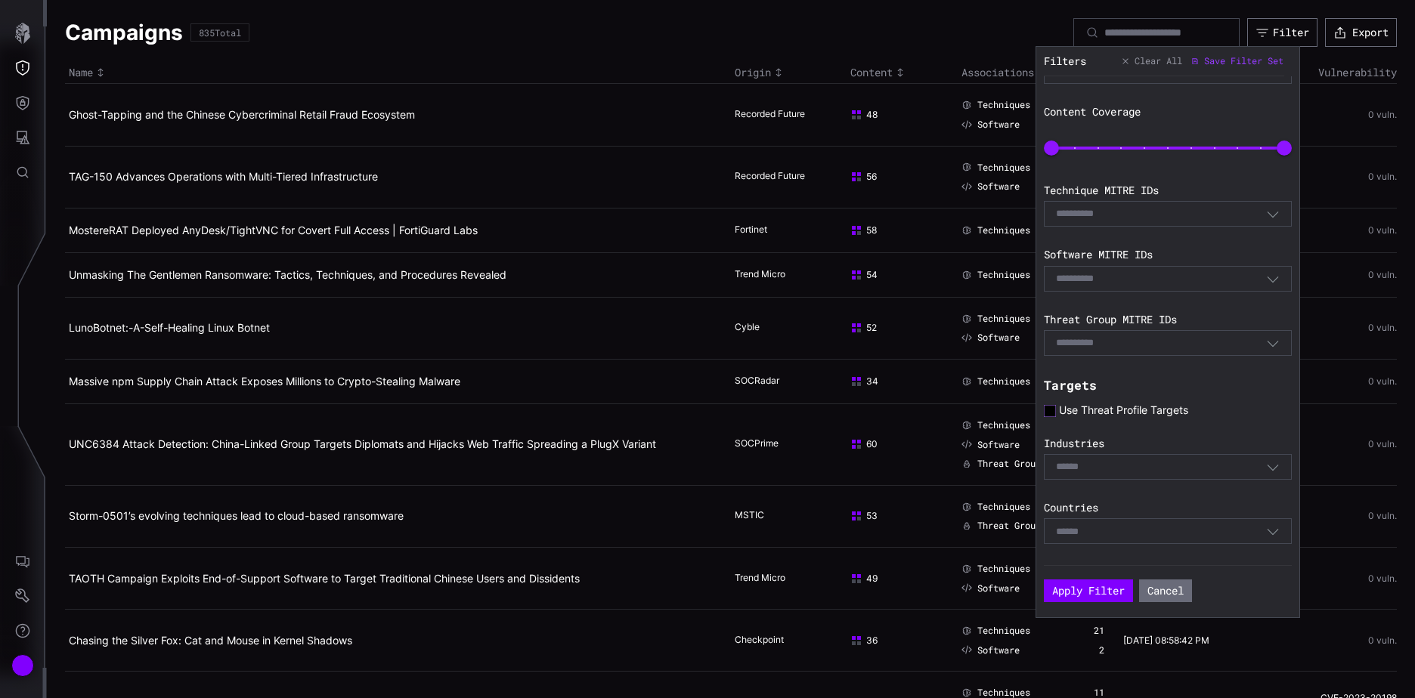
click at [1051, 407] on icon at bounding box center [1050, 411] width 12 height 12
click at [1091, 588] on button "Apply Filter" at bounding box center [1088, 591] width 89 height 23
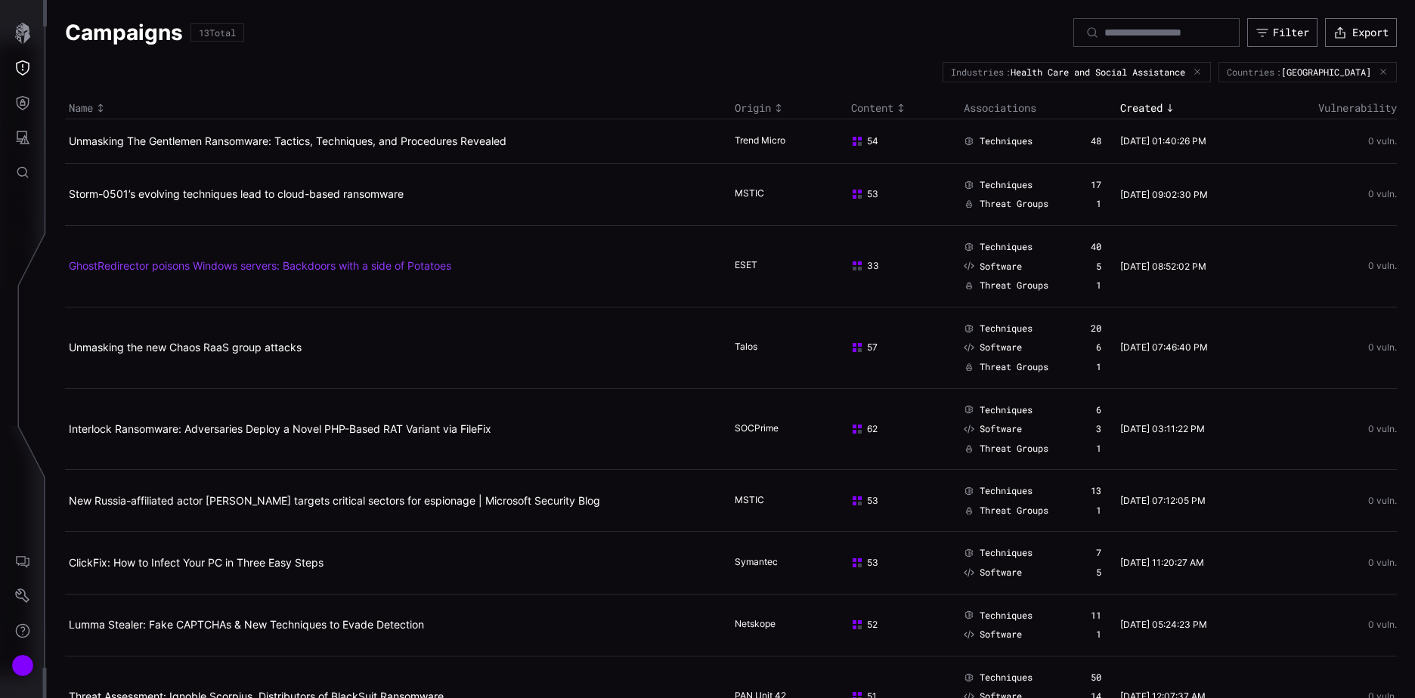
click at [343, 268] on link "GhostRedirector poisons Windows servers: Backdoors with a side of Potatoes" at bounding box center [260, 265] width 382 height 13
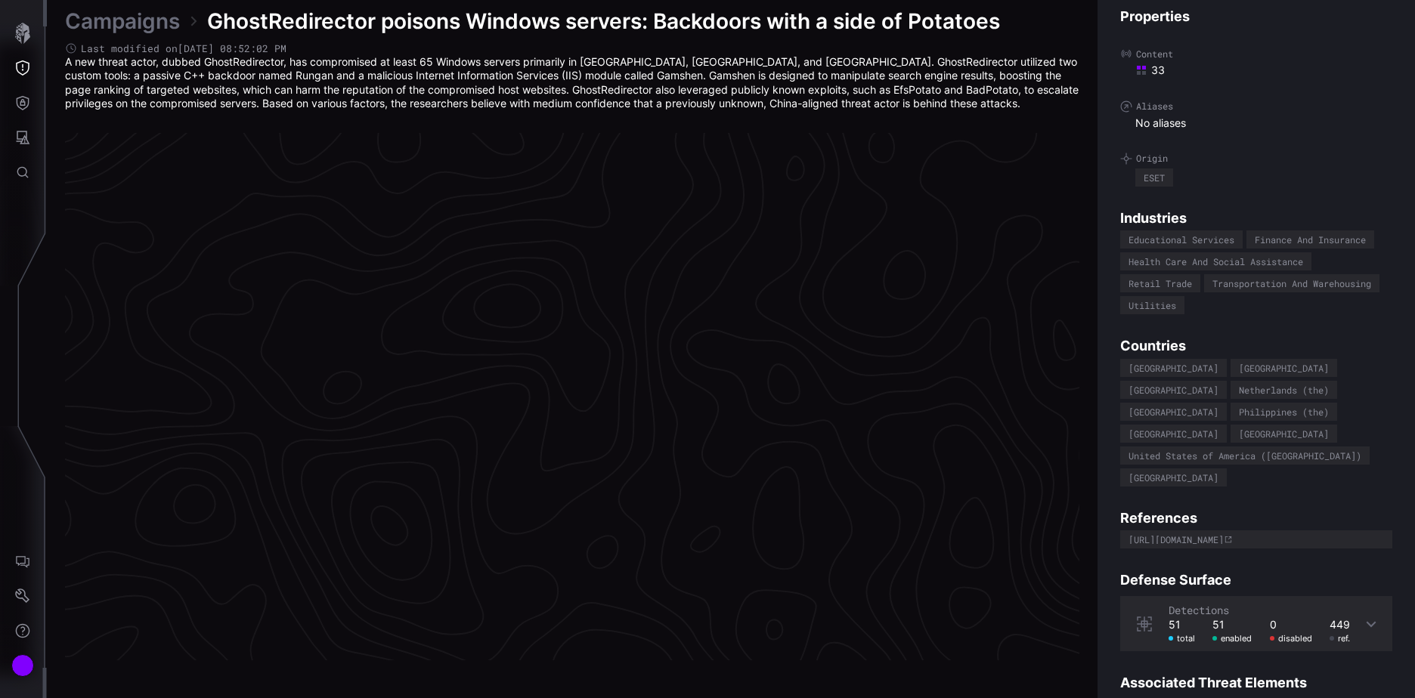
scroll to position [3144, 633]
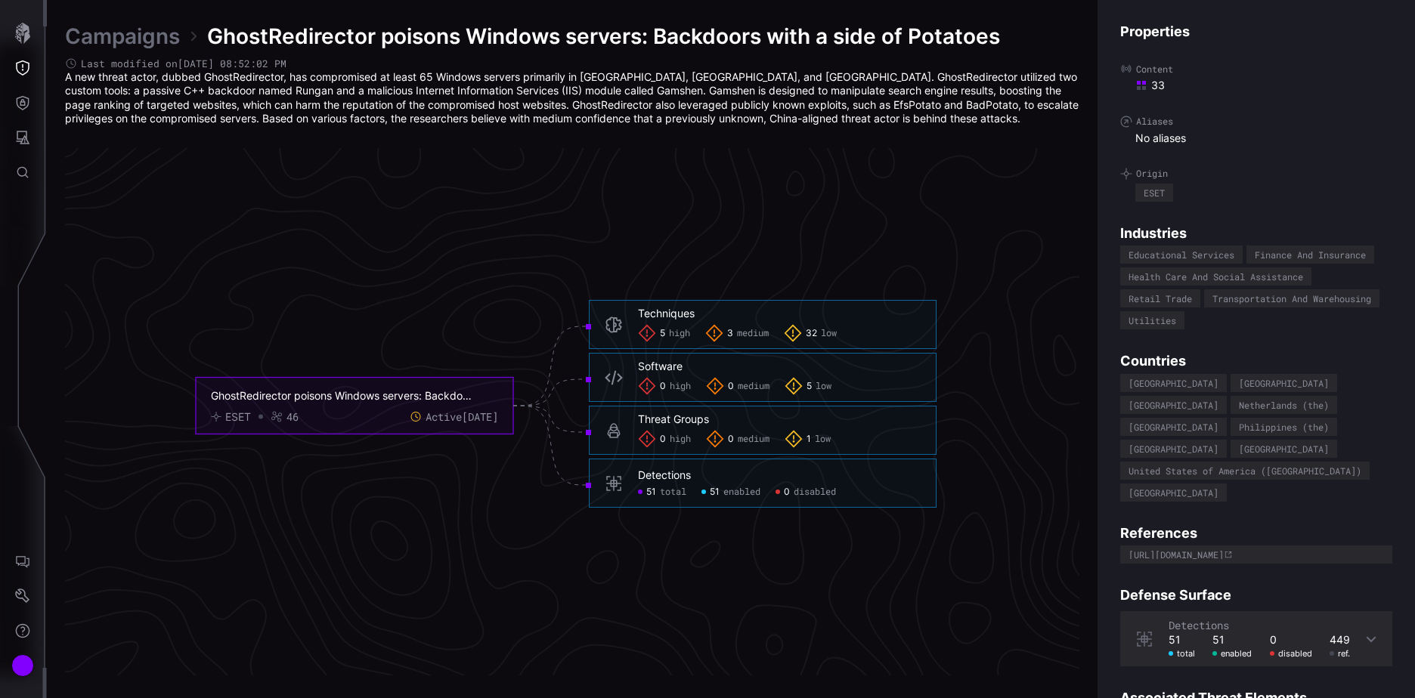
click at [129, 38] on link "Campaigns" at bounding box center [122, 36] width 115 height 27
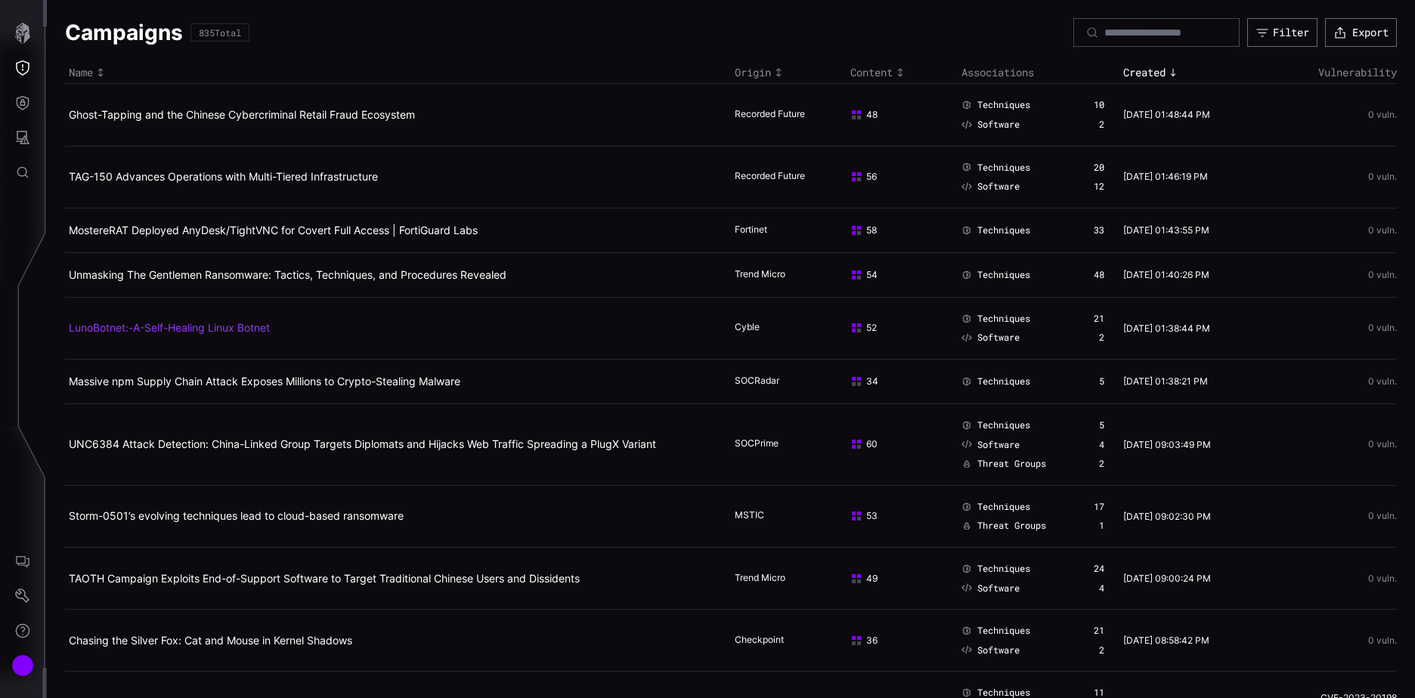
click at [235, 331] on link "LunoBotnet:-A-Self-Healing Linux Botnet" at bounding box center [169, 327] width 201 height 13
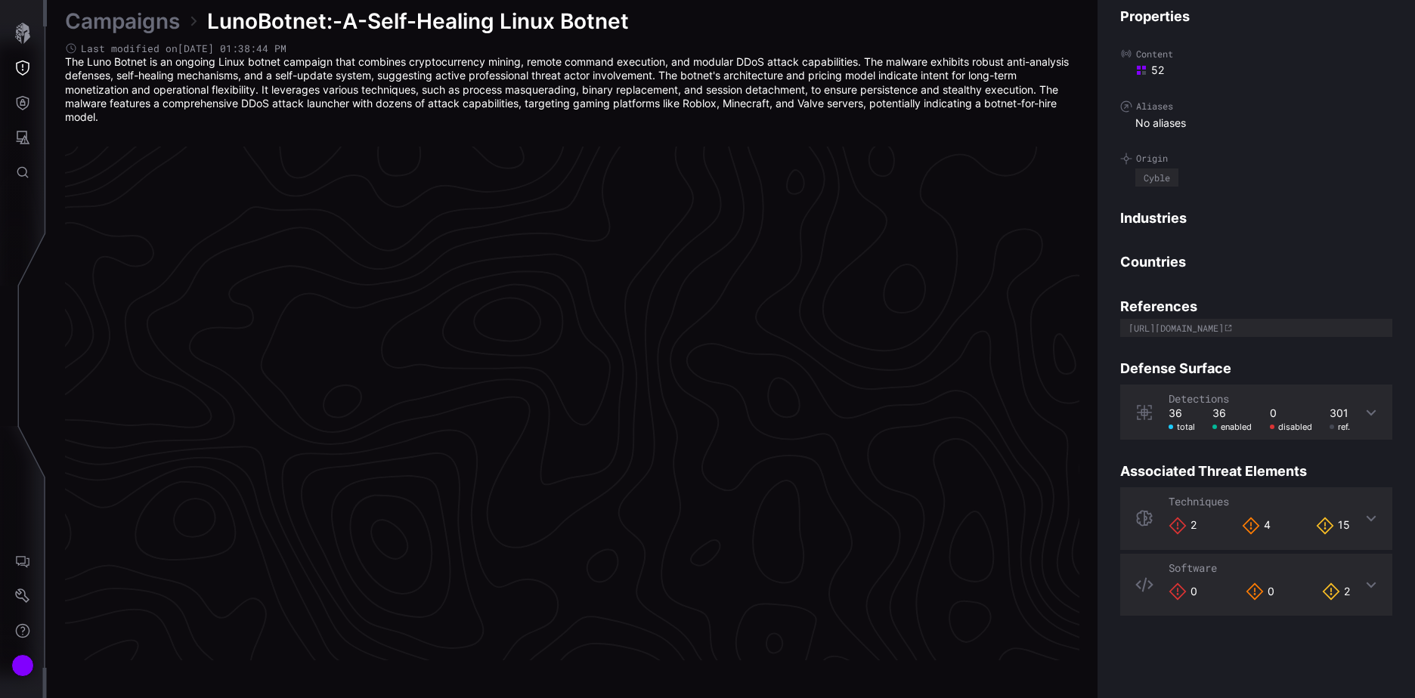
scroll to position [3150, 633]
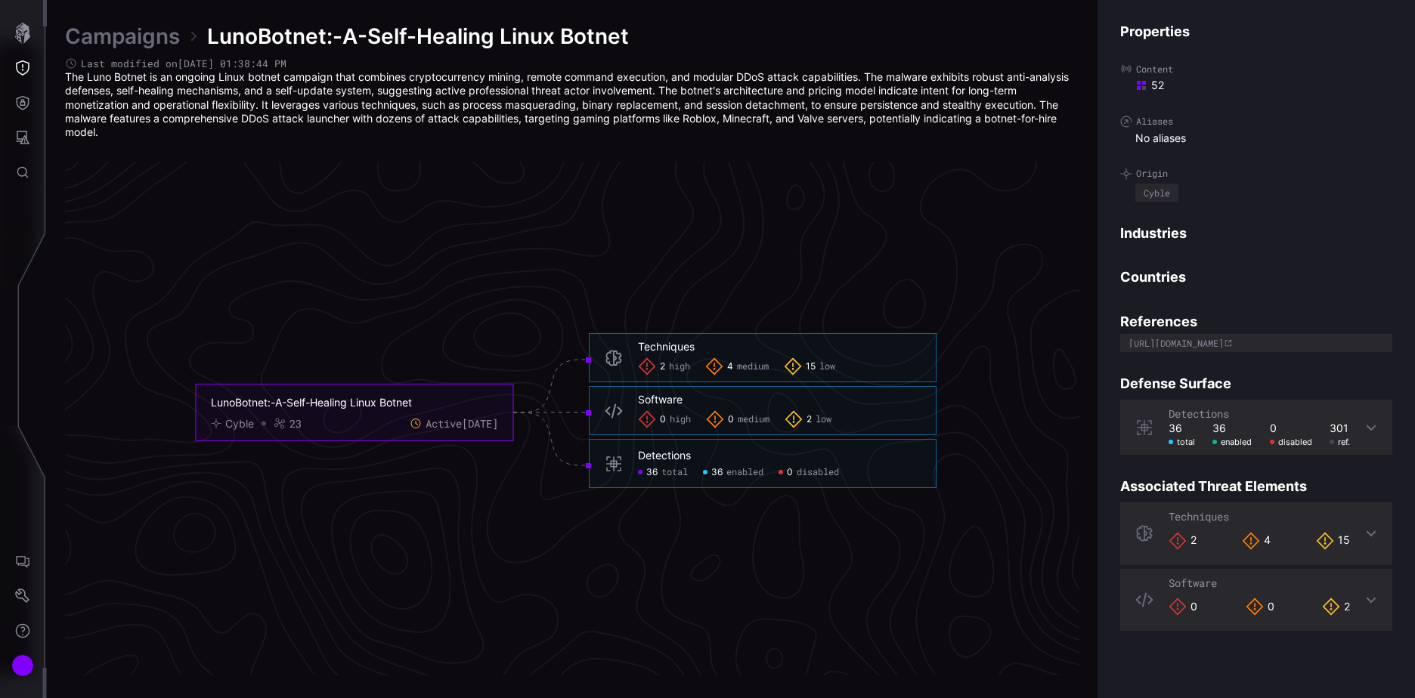
click at [121, 36] on link "Campaigns" at bounding box center [122, 36] width 115 height 27
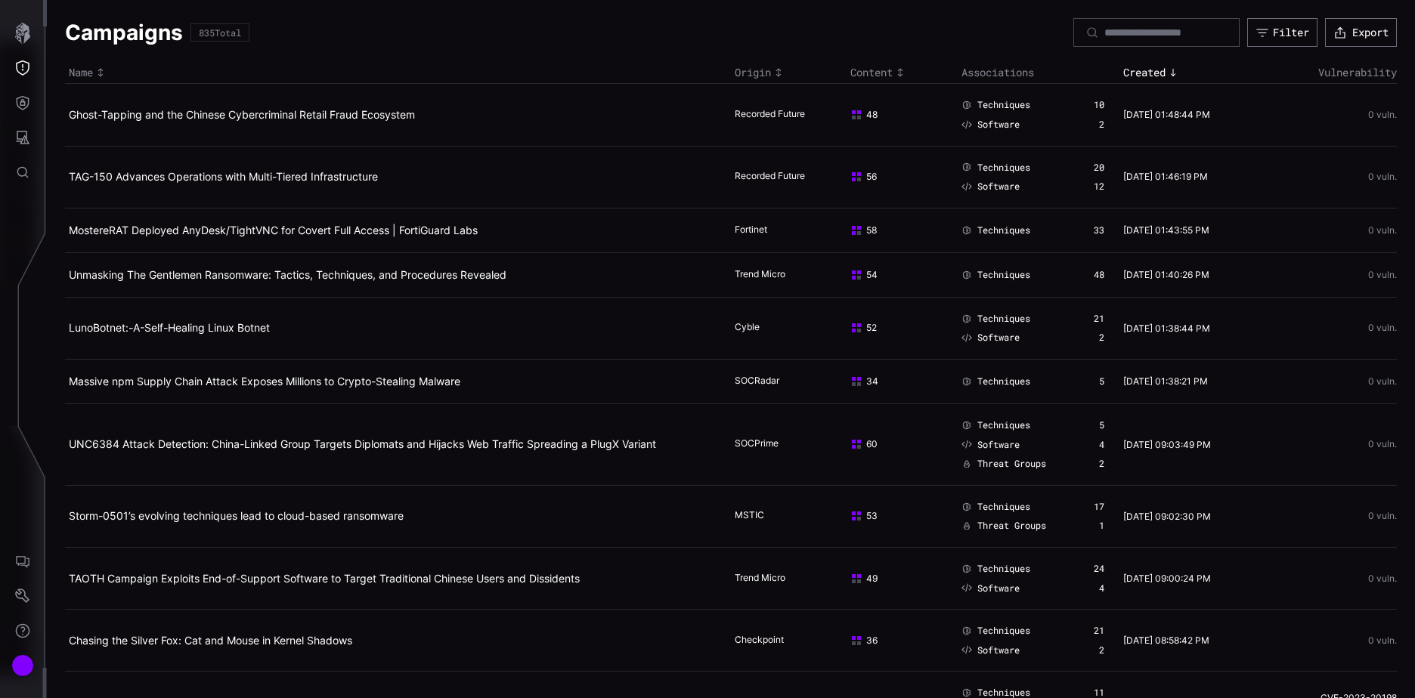
scroll to position [302, 0]
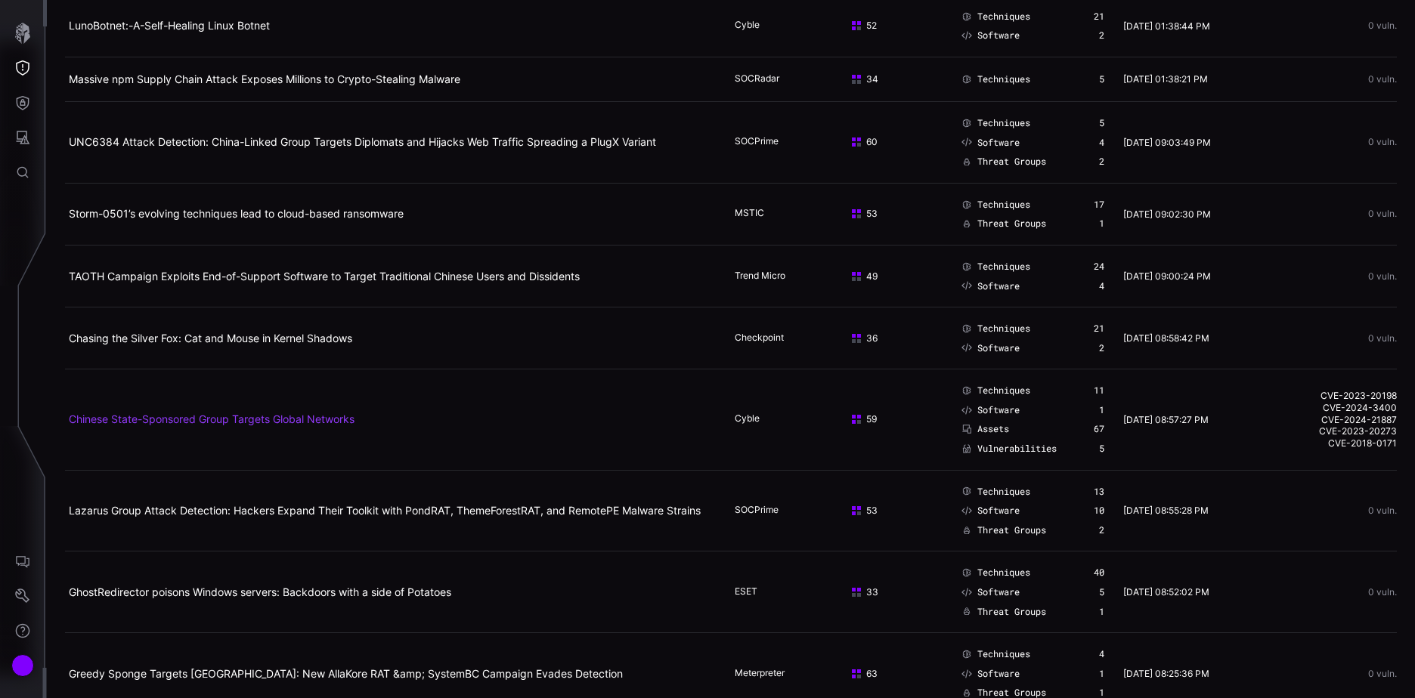
click at [230, 423] on link "Chinese State-Sponsored Group Targets Global Networks" at bounding box center [212, 419] width 286 height 13
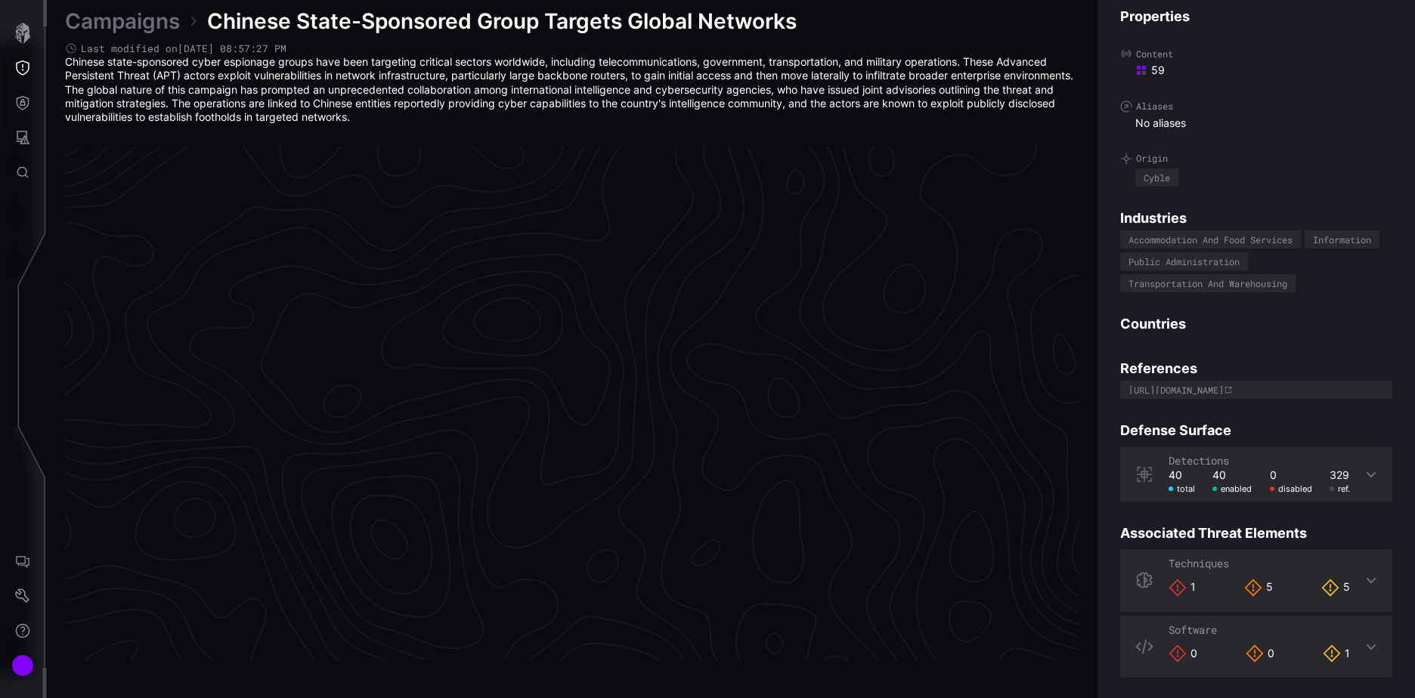
scroll to position [3150, 633]
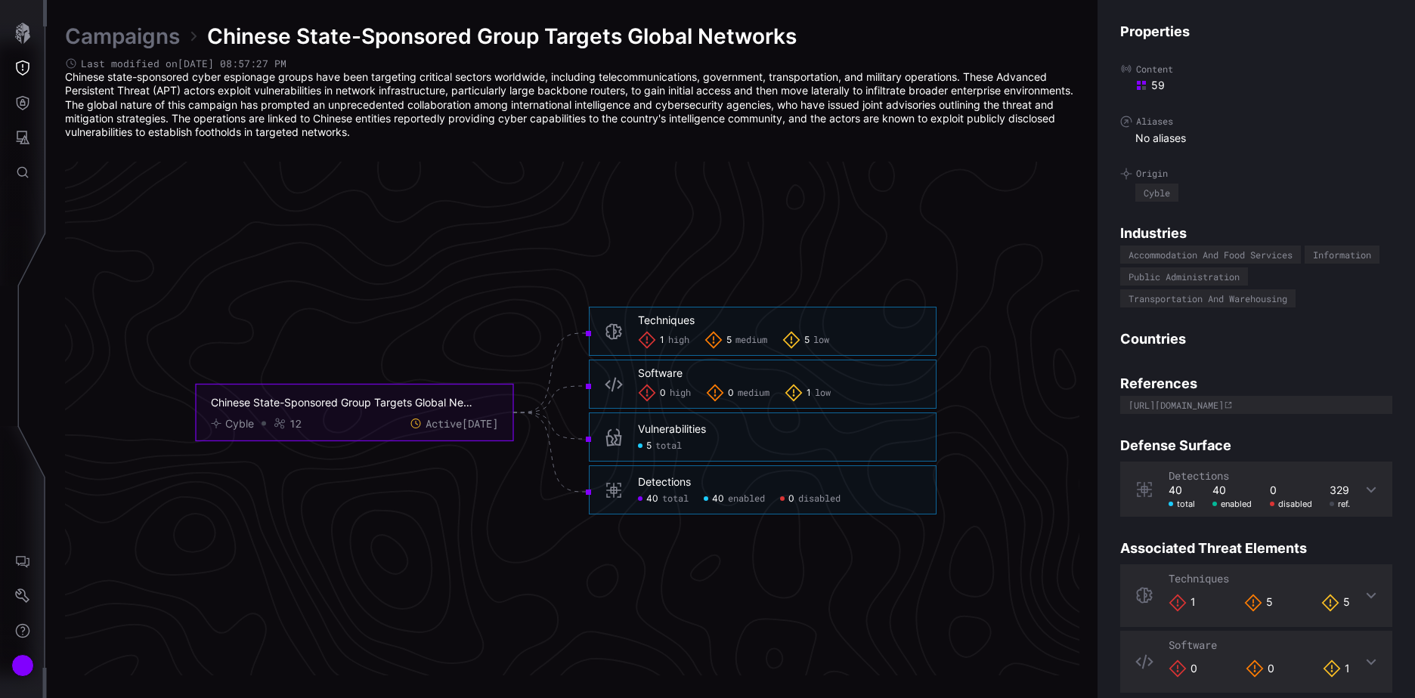
click at [666, 445] on span "total" at bounding box center [668, 447] width 26 height 12
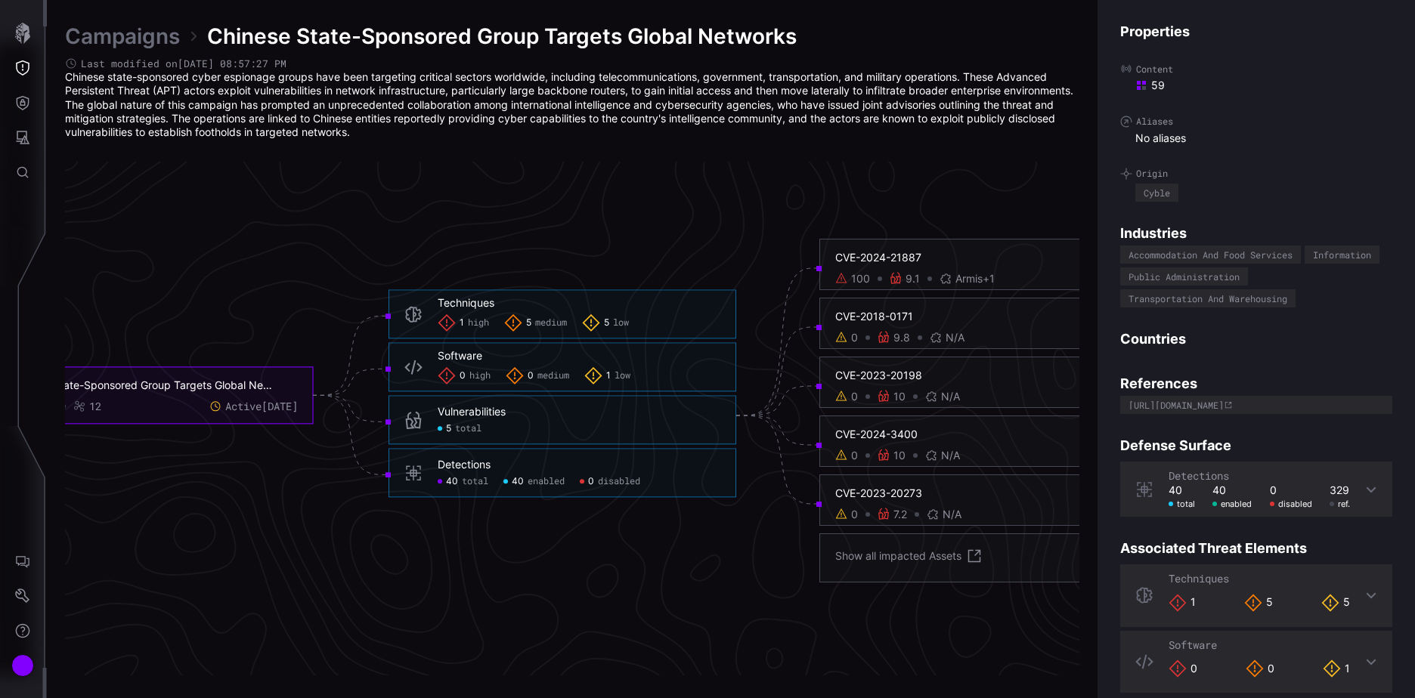
click at [873, 375] on div "CVE-2023-20198" at bounding box center [993, 376] width 316 height 14
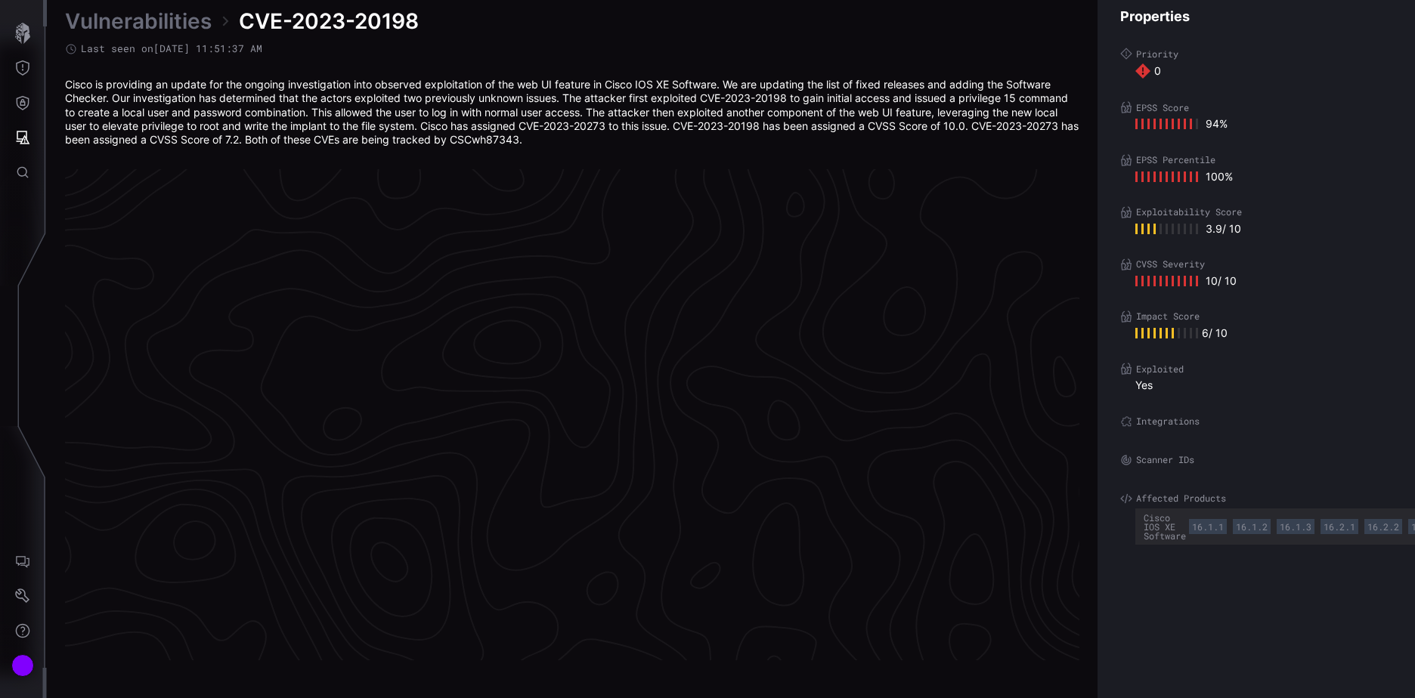
scroll to position [3162, 633]
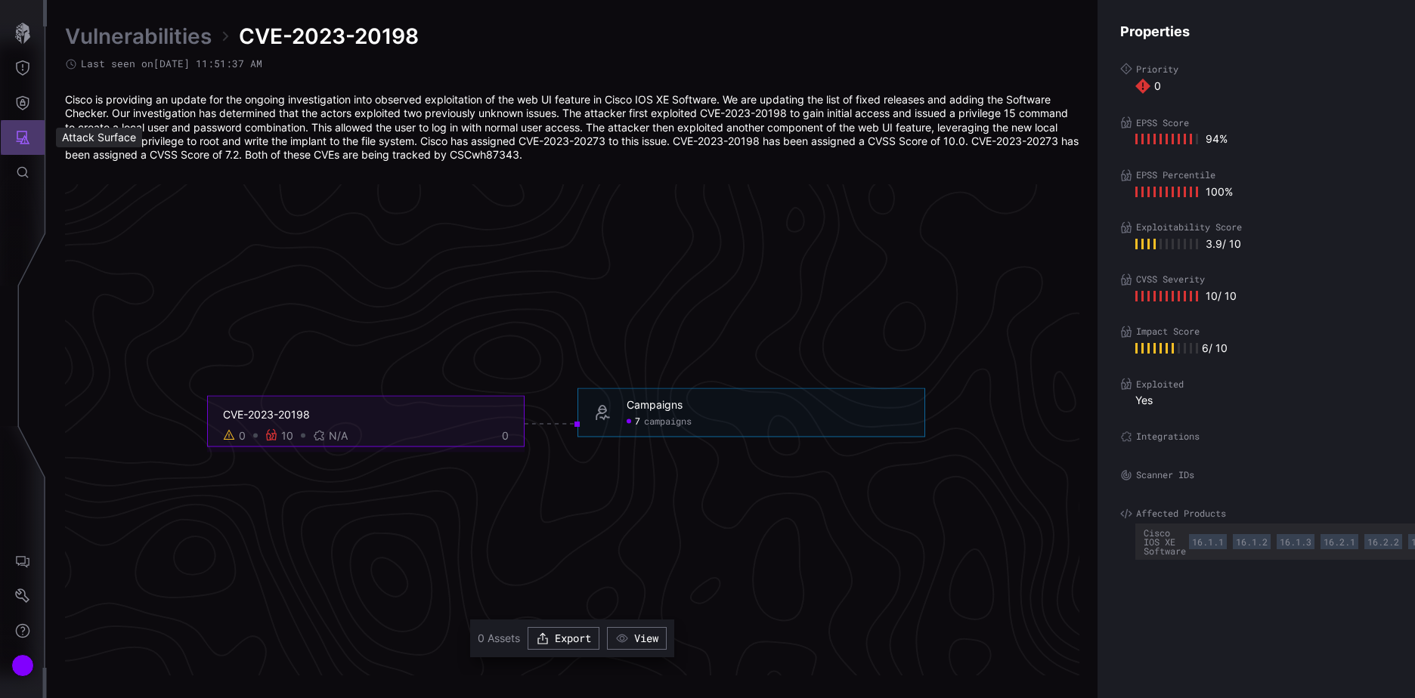
click at [24, 131] on icon "Attack Surface" at bounding box center [22, 137] width 15 height 15
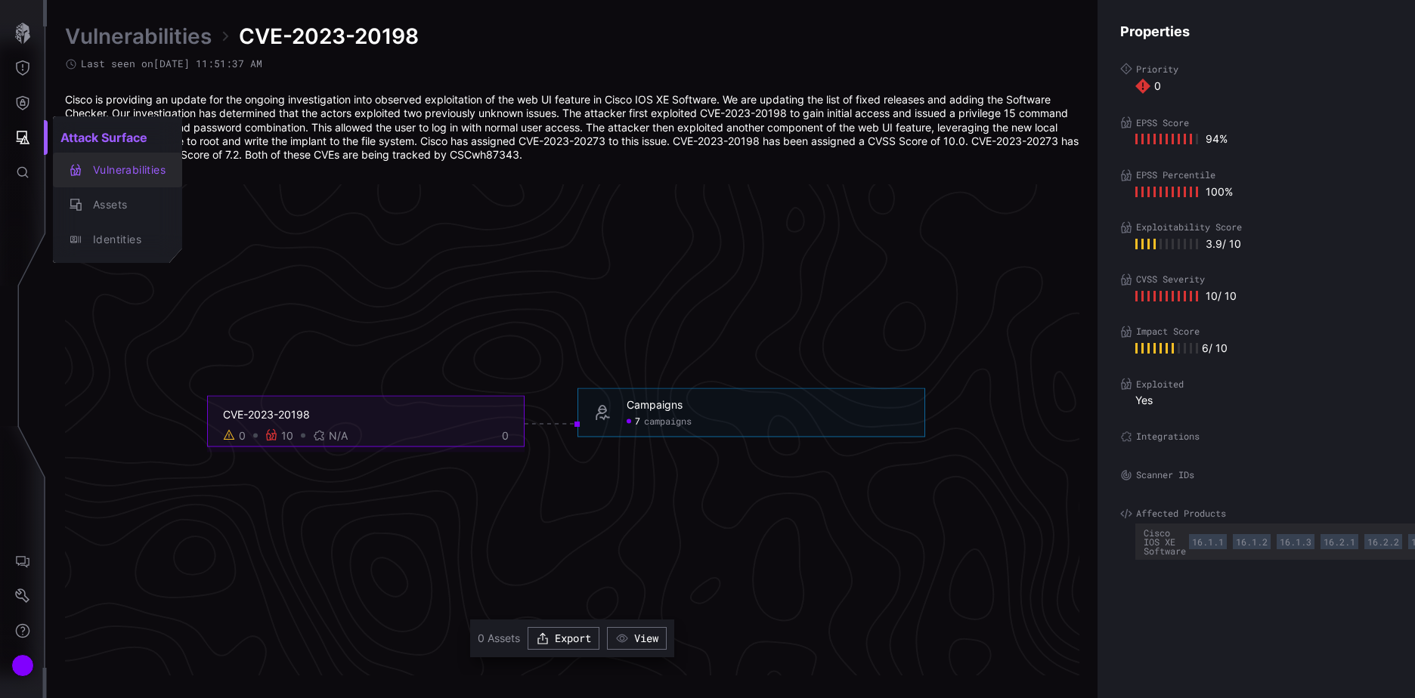
click at [141, 172] on div "Vulnerabilities" at bounding box center [125, 170] width 80 height 19
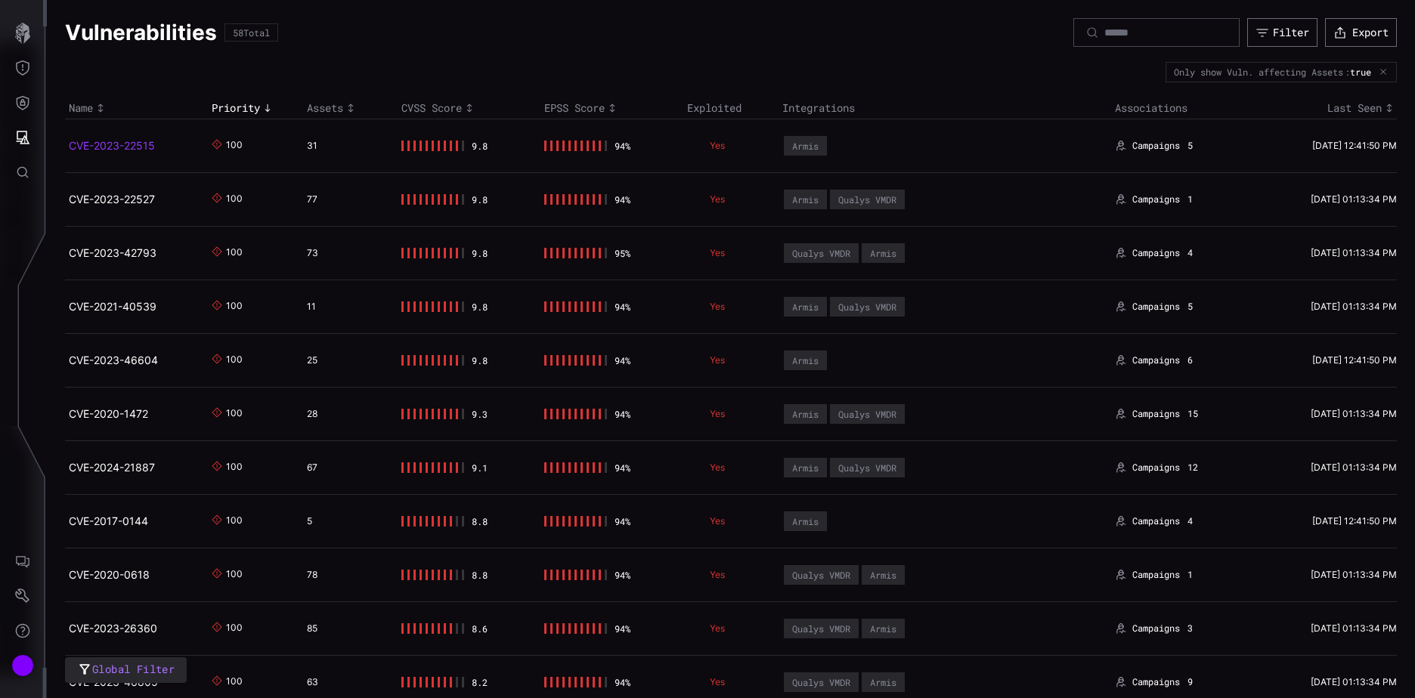
click at [113, 145] on link "CVE-2023-22515" at bounding box center [112, 145] width 86 height 13
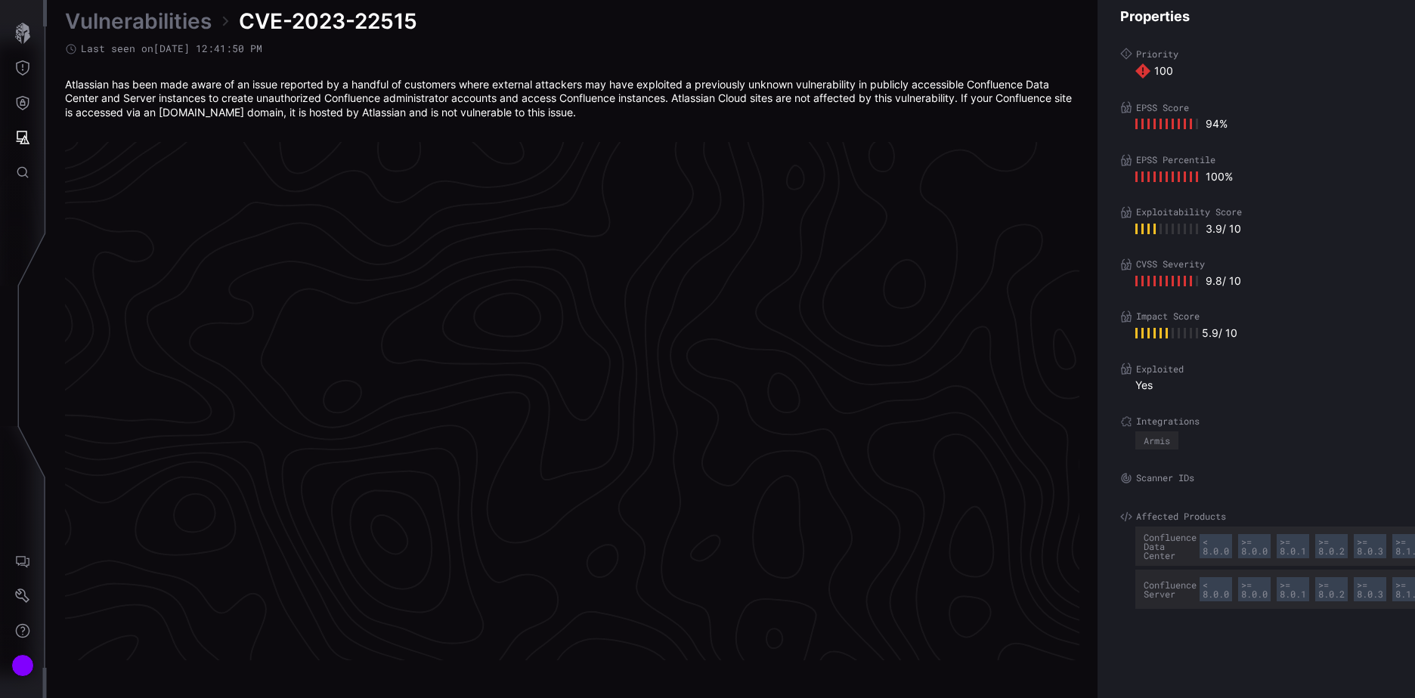
scroll to position [3147, 633]
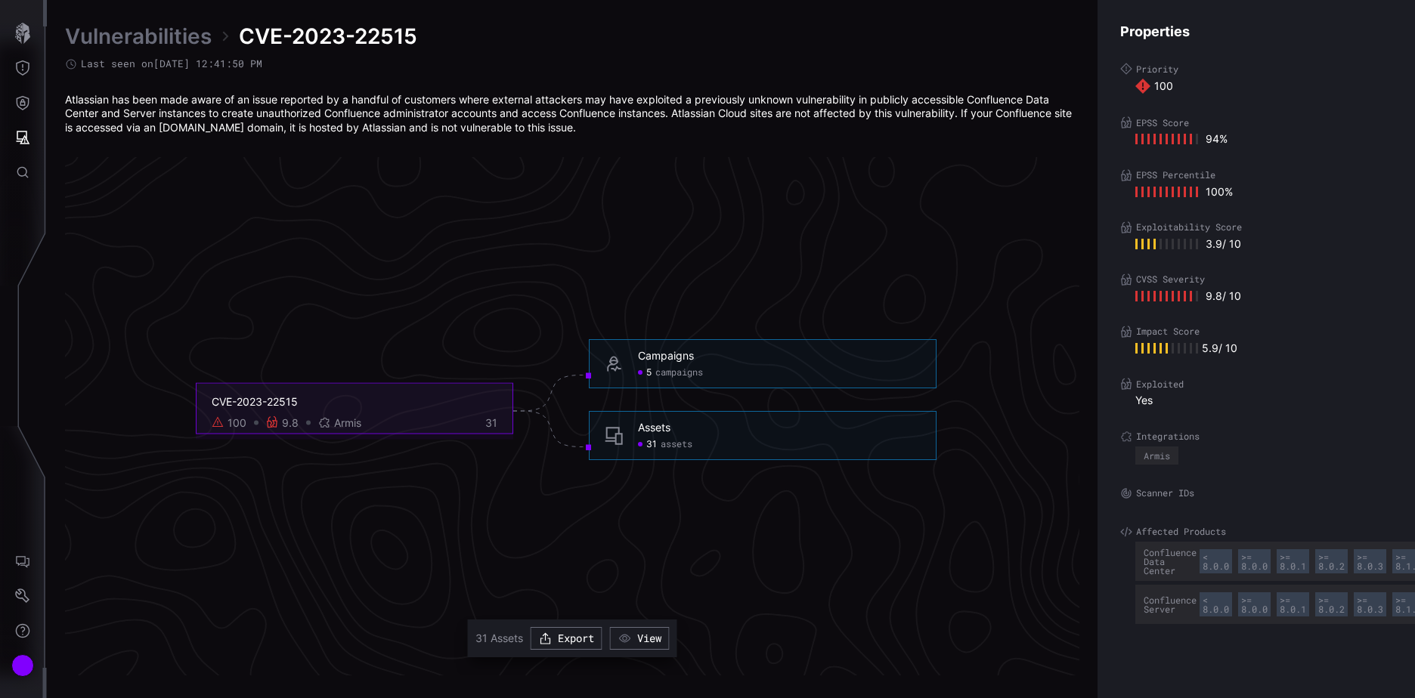
click at [667, 443] on span "assets" at bounding box center [677, 444] width 32 height 12
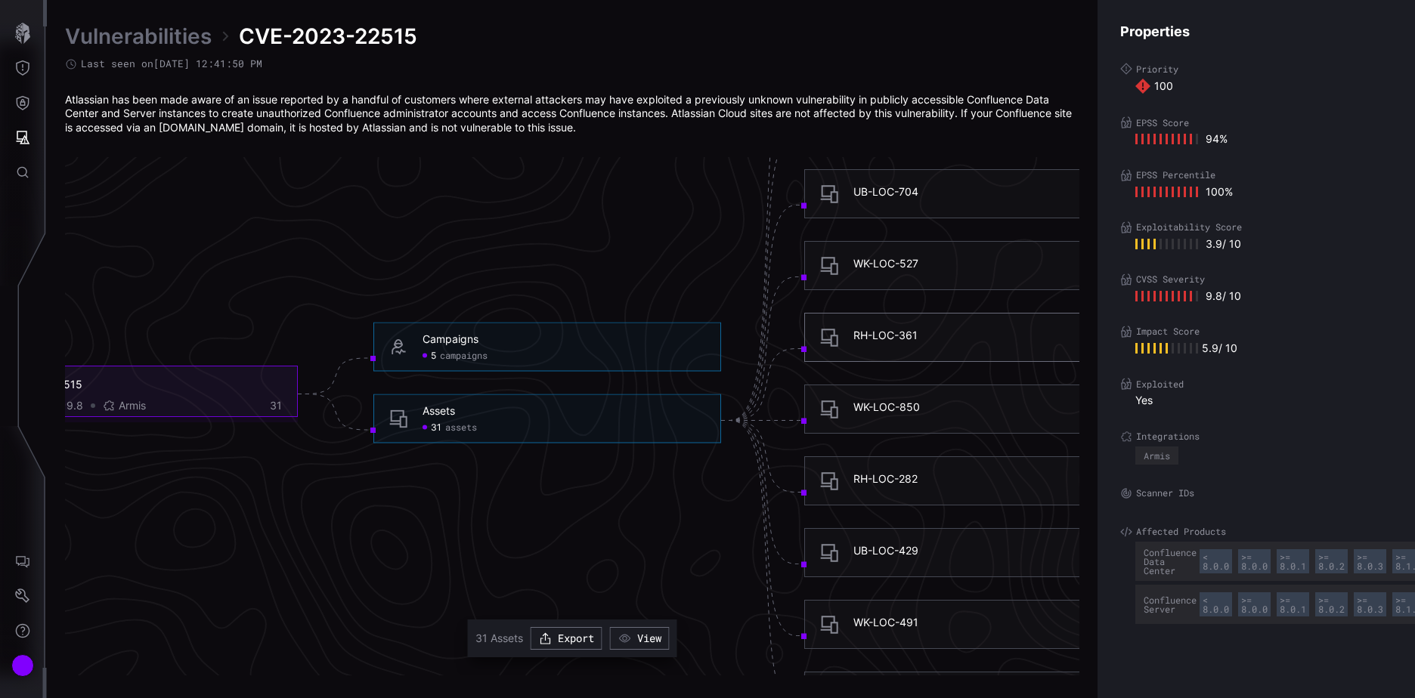
click at [873, 330] on div "RH-LOC-361" at bounding box center [885, 336] width 64 height 14
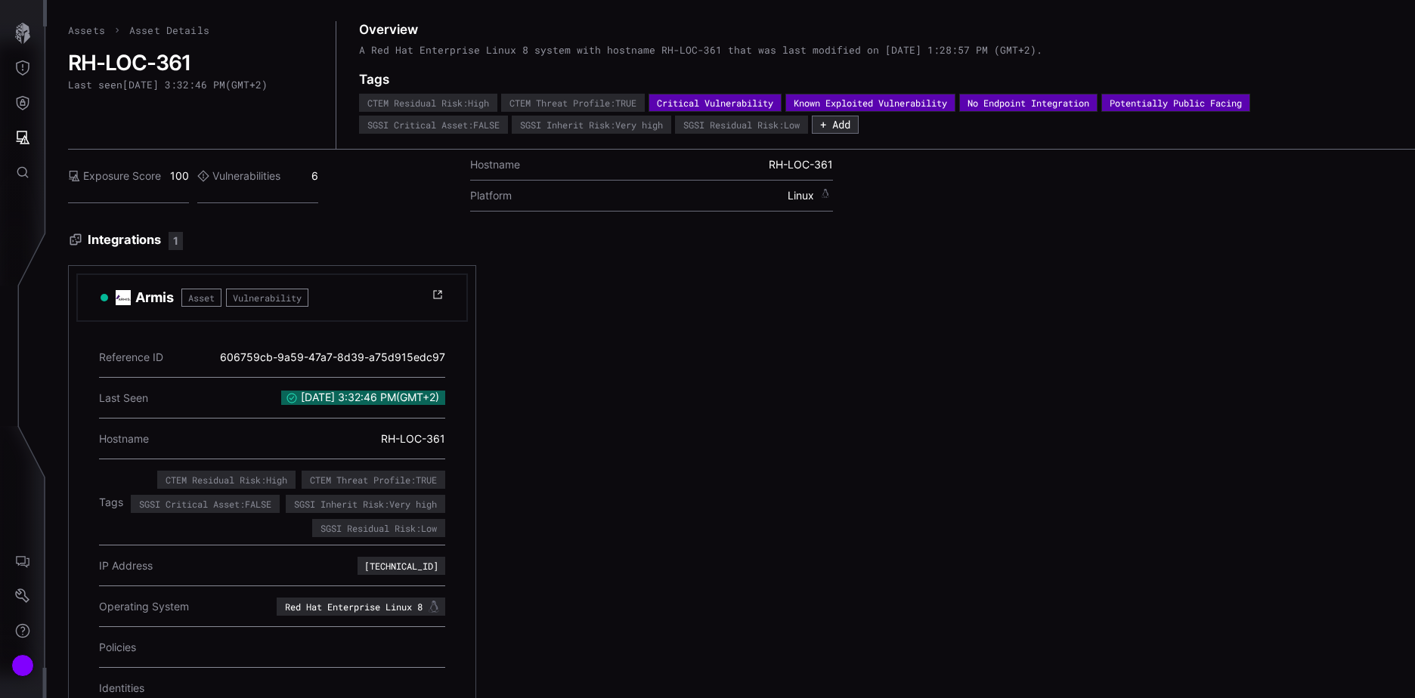
click at [87, 30] on link "Assets" at bounding box center [86, 30] width 37 height 14
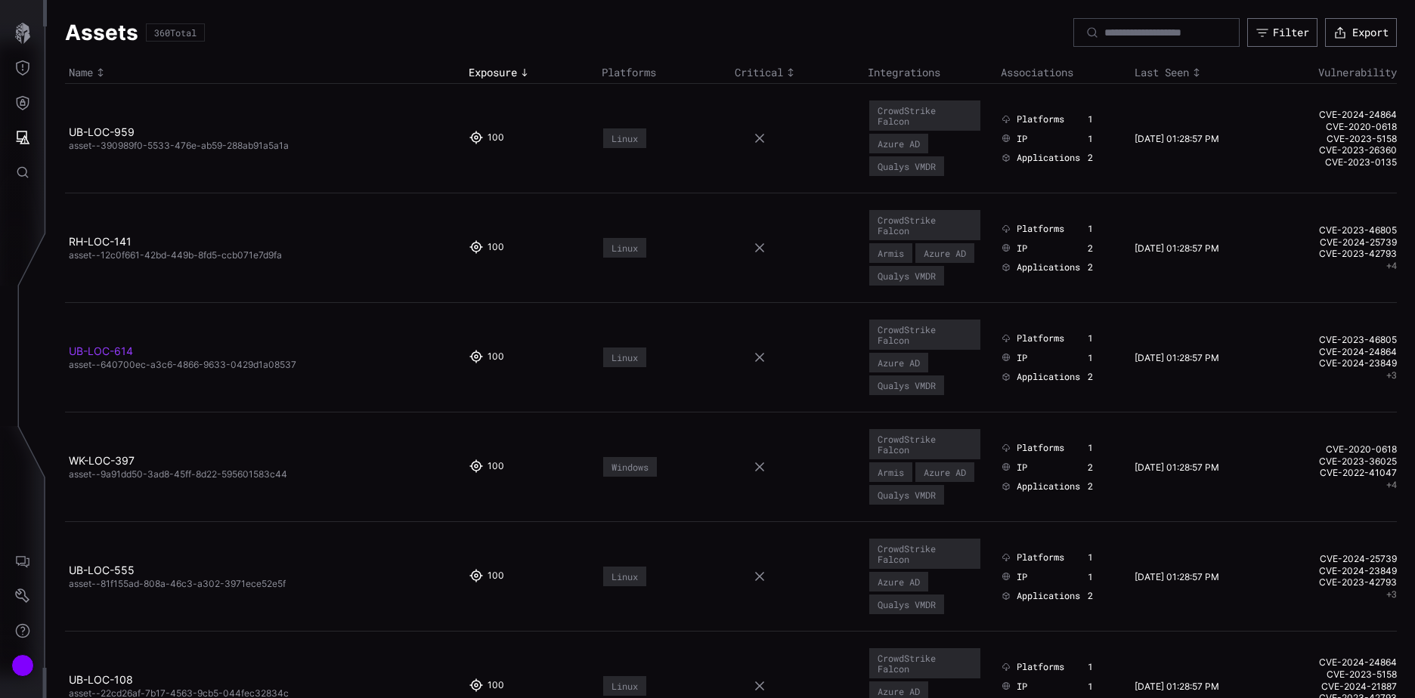
click at [102, 352] on link "UB-LOC-614" at bounding box center [101, 351] width 64 height 13
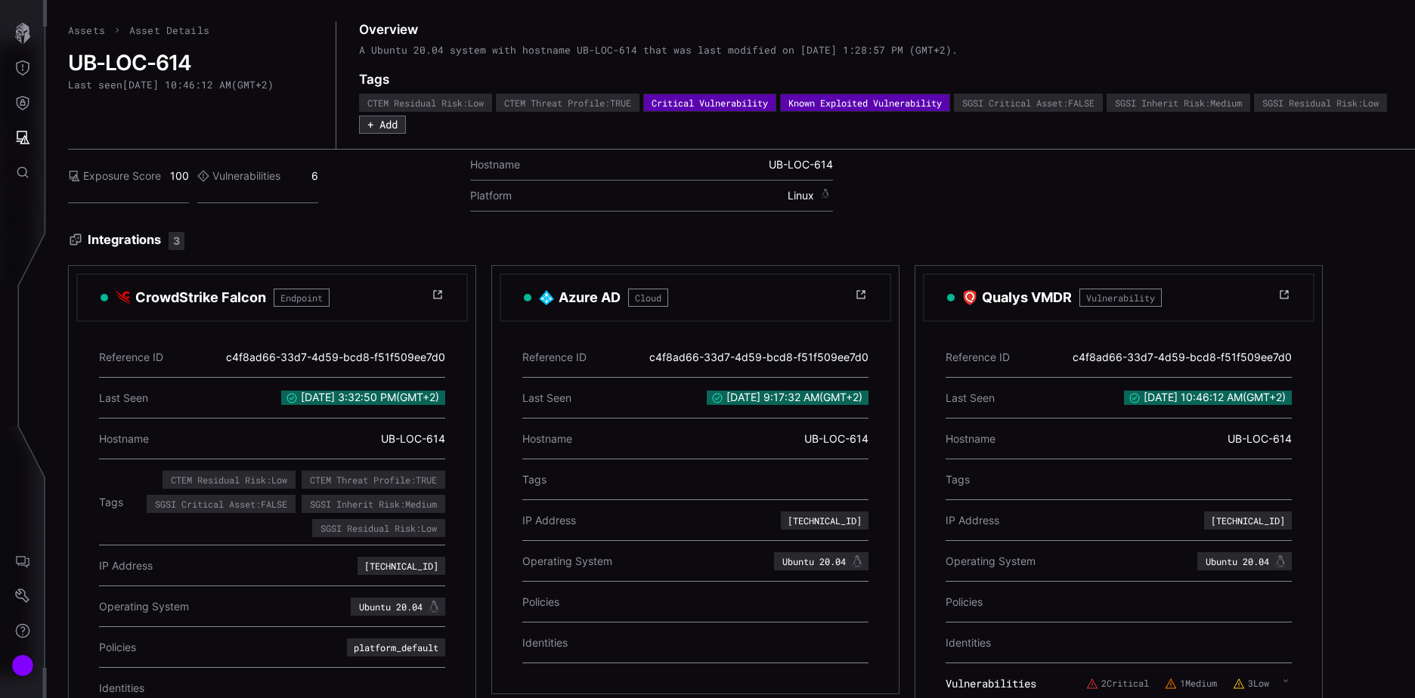
click at [84, 29] on link "Assets" at bounding box center [86, 30] width 37 height 14
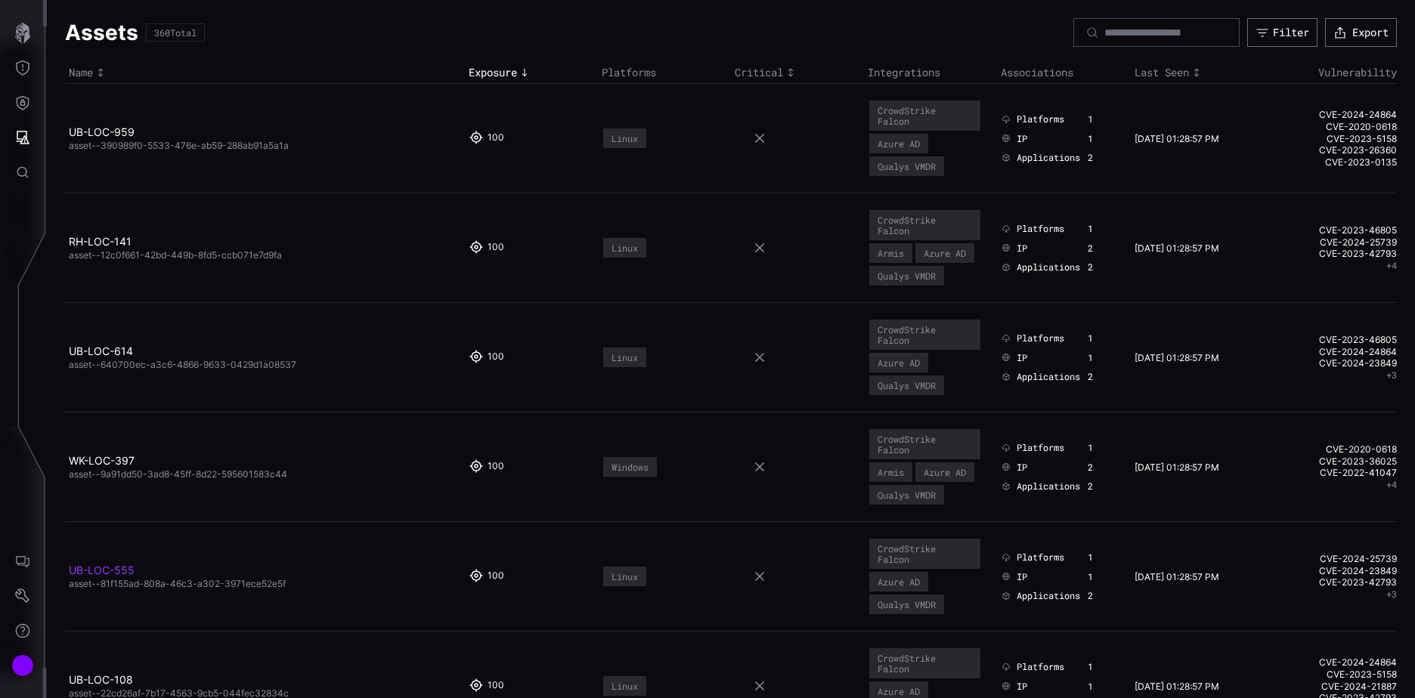
click at [100, 568] on link "UB-LOC-555" at bounding box center [102, 570] width 66 height 13
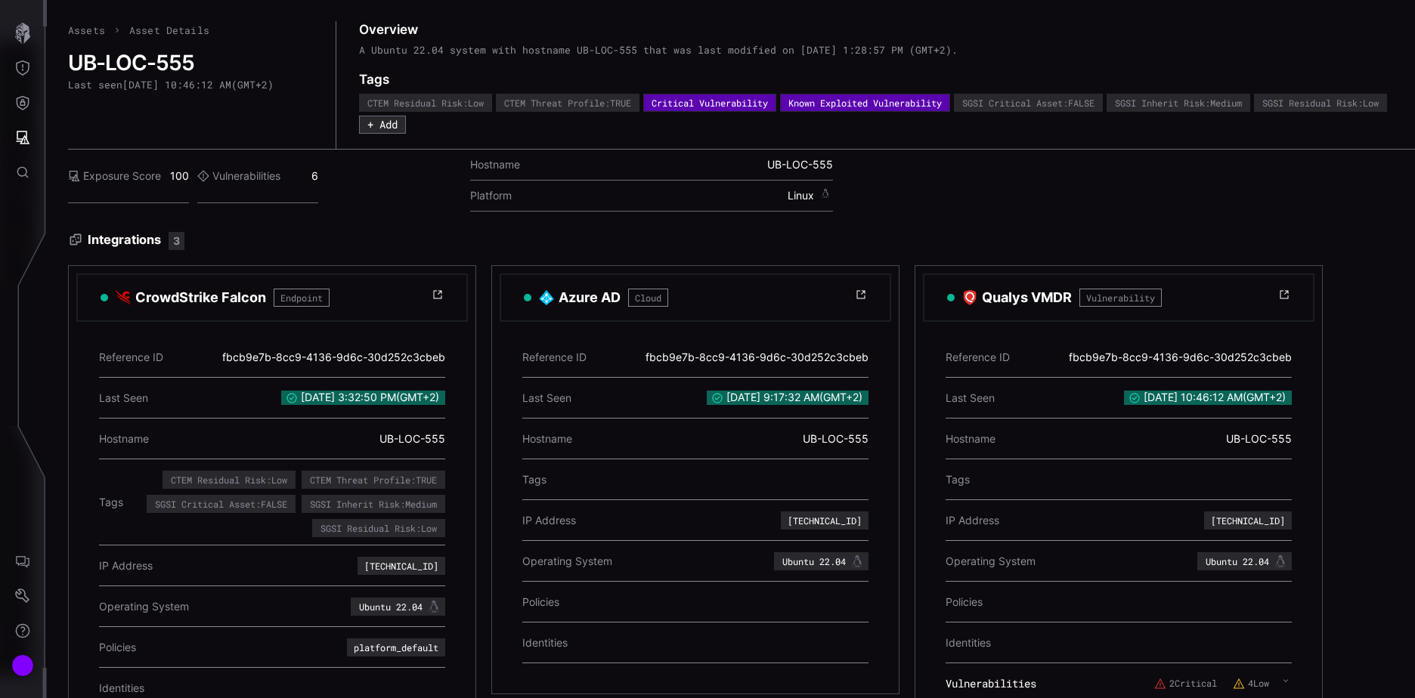
click at [85, 27] on link "Assets" at bounding box center [86, 30] width 37 height 14
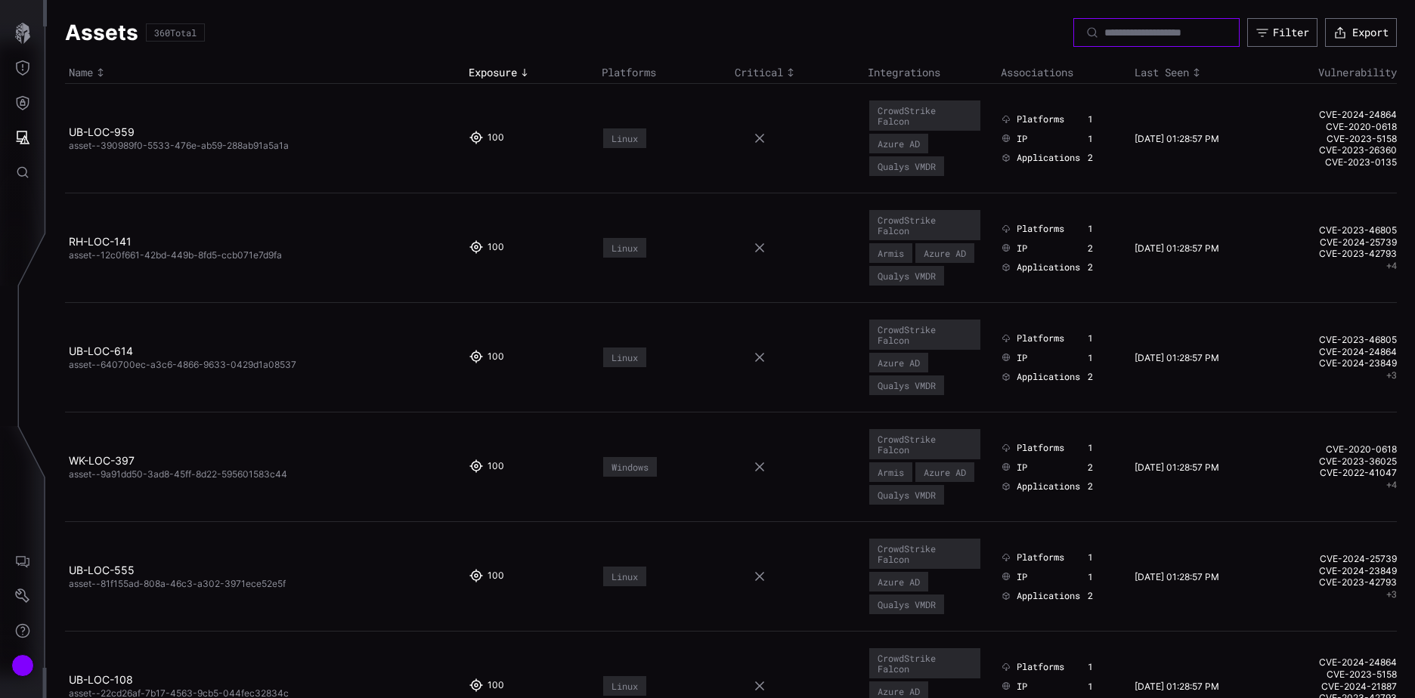
click at [1104, 36] on input at bounding box center [1157, 33] width 106 height 14
paste input "**********"
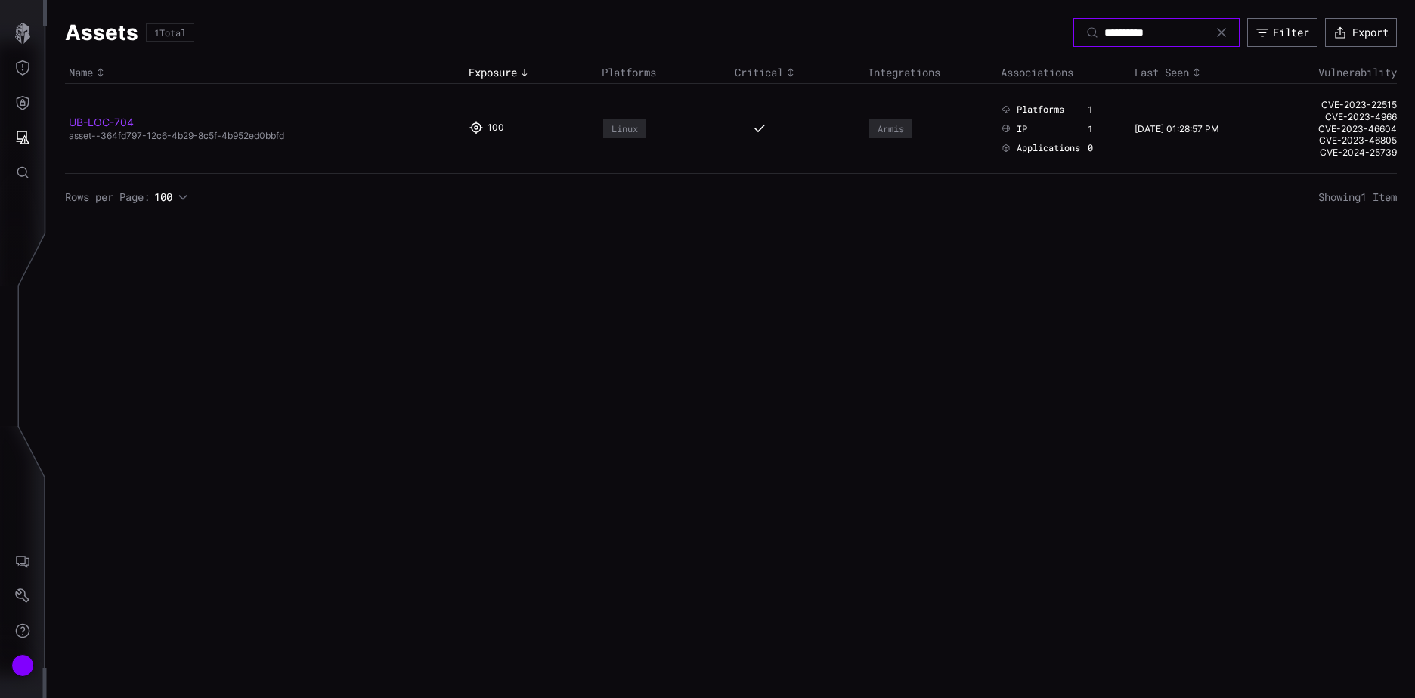
type input "**********"
click at [117, 124] on link "UB-LOC-704" at bounding box center [101, 122] width 65 height 13
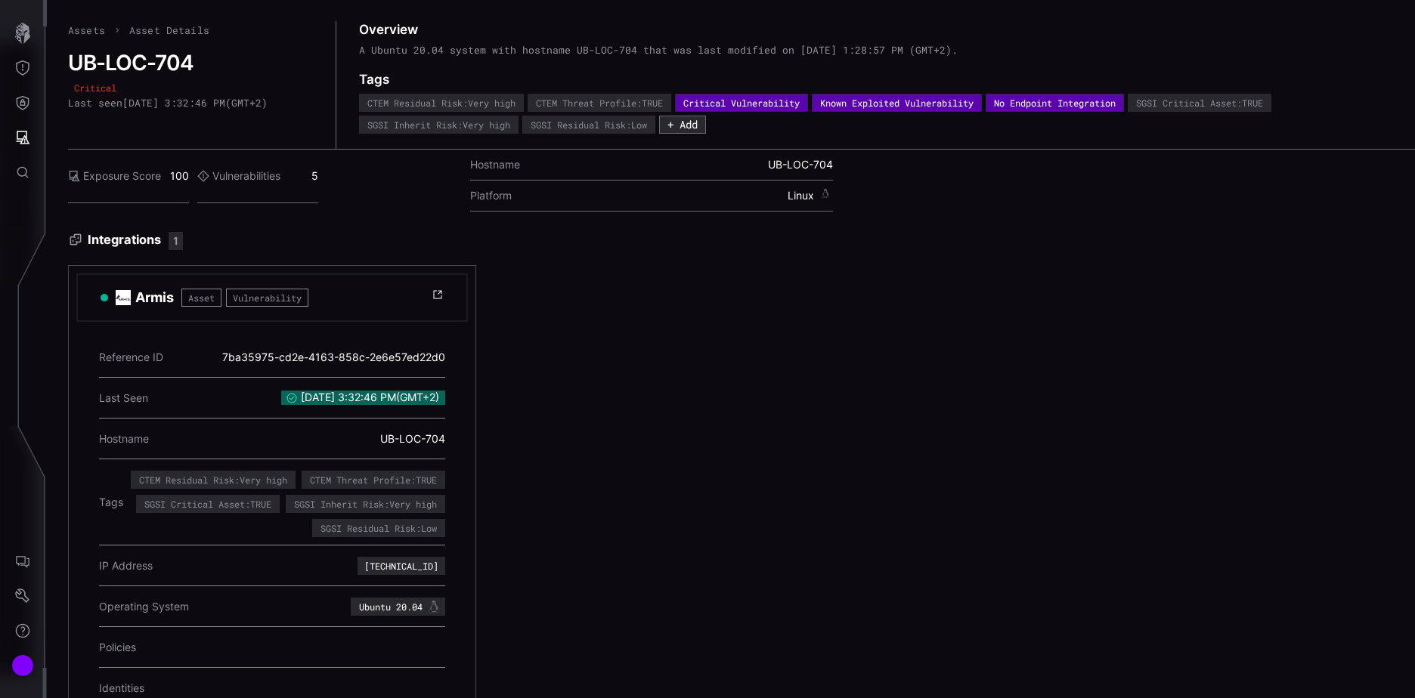
click at [89, 26] on link "Assets" at bounding box center [86, 30] width 37 height 14
